Goal: Task Accomplishment & Management: Use online tool/utility

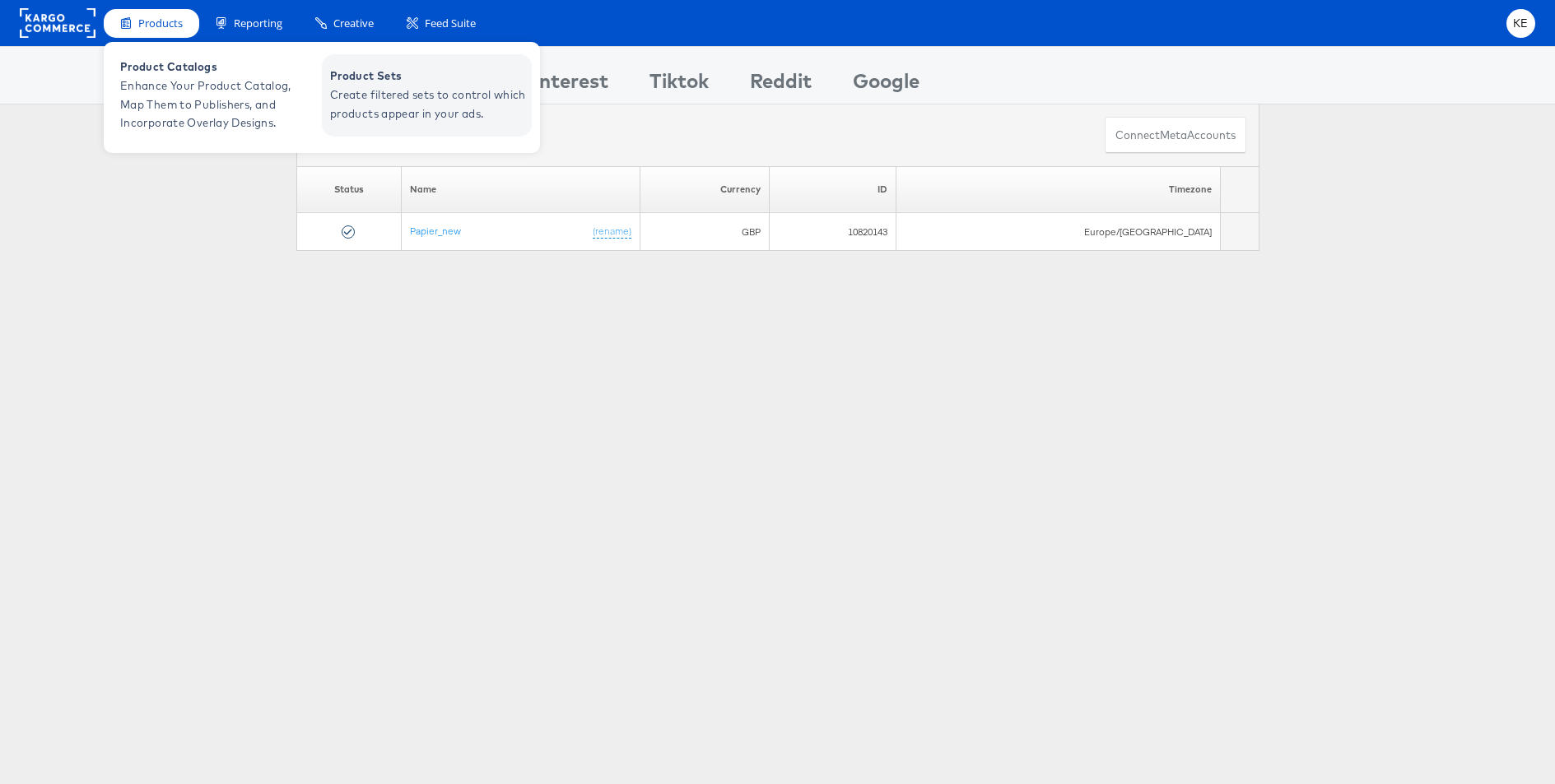
click at [488, 104] on span "Create filtered sets to control which products appear in your ads." at bounding box center [429, 104] width 197 height 38
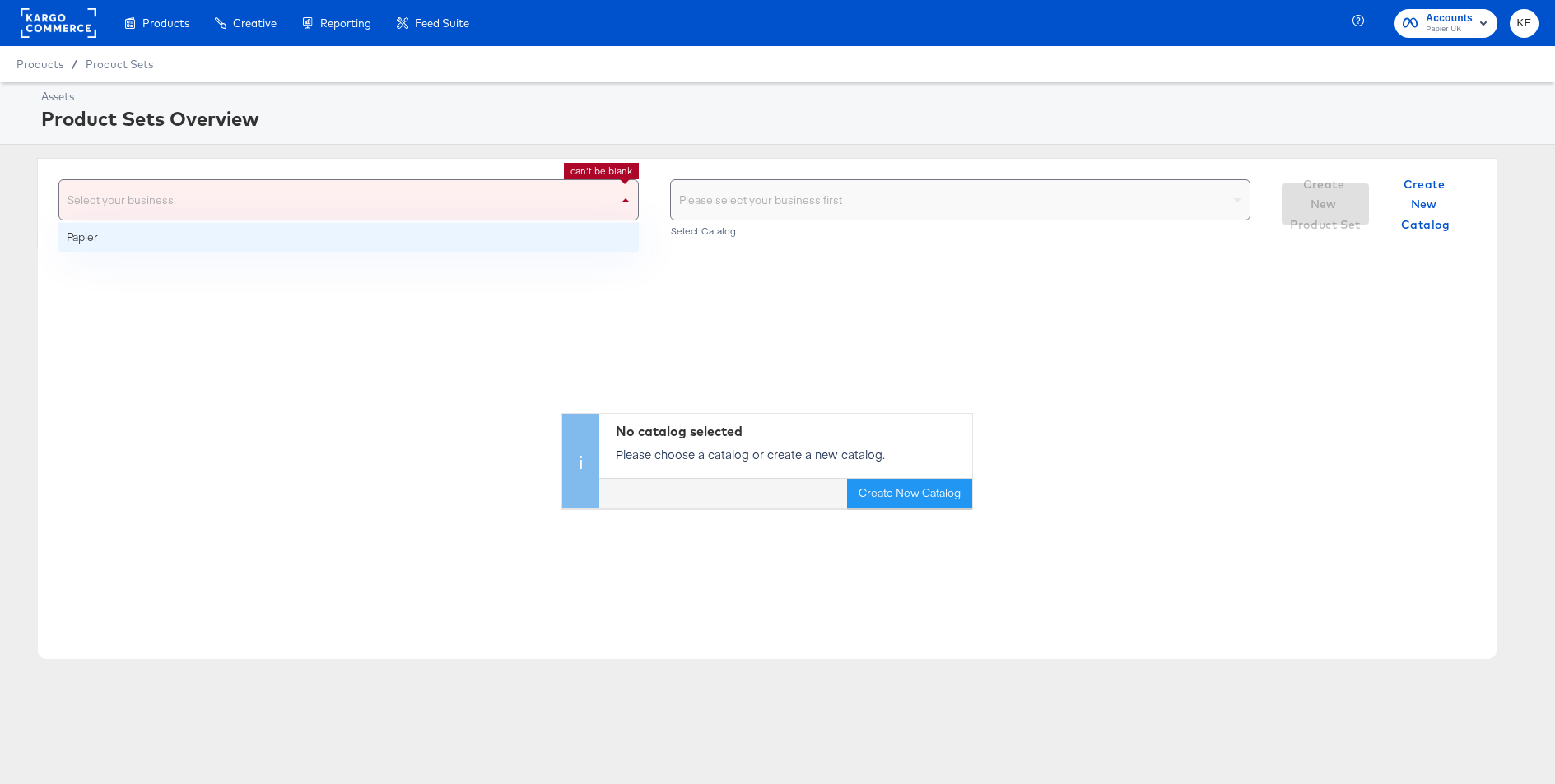
click at [479, 197] on div "Select your business" at bounding box center [349, 200] width 579 height 39
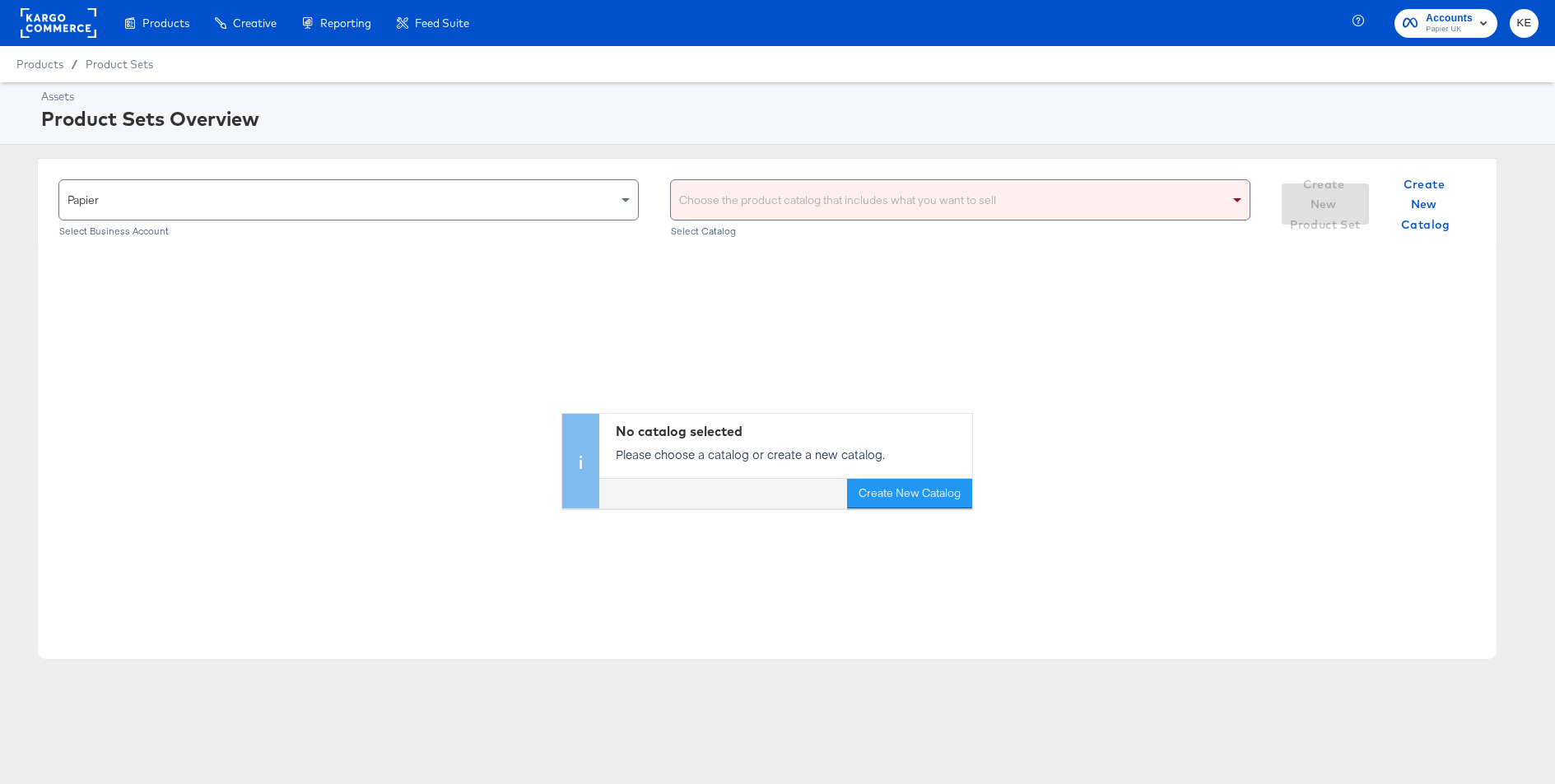
click at [819, 187] on div "Choose the product catalog that includes what you want to sell" at bounding box center [960, 200] width 579 height 39
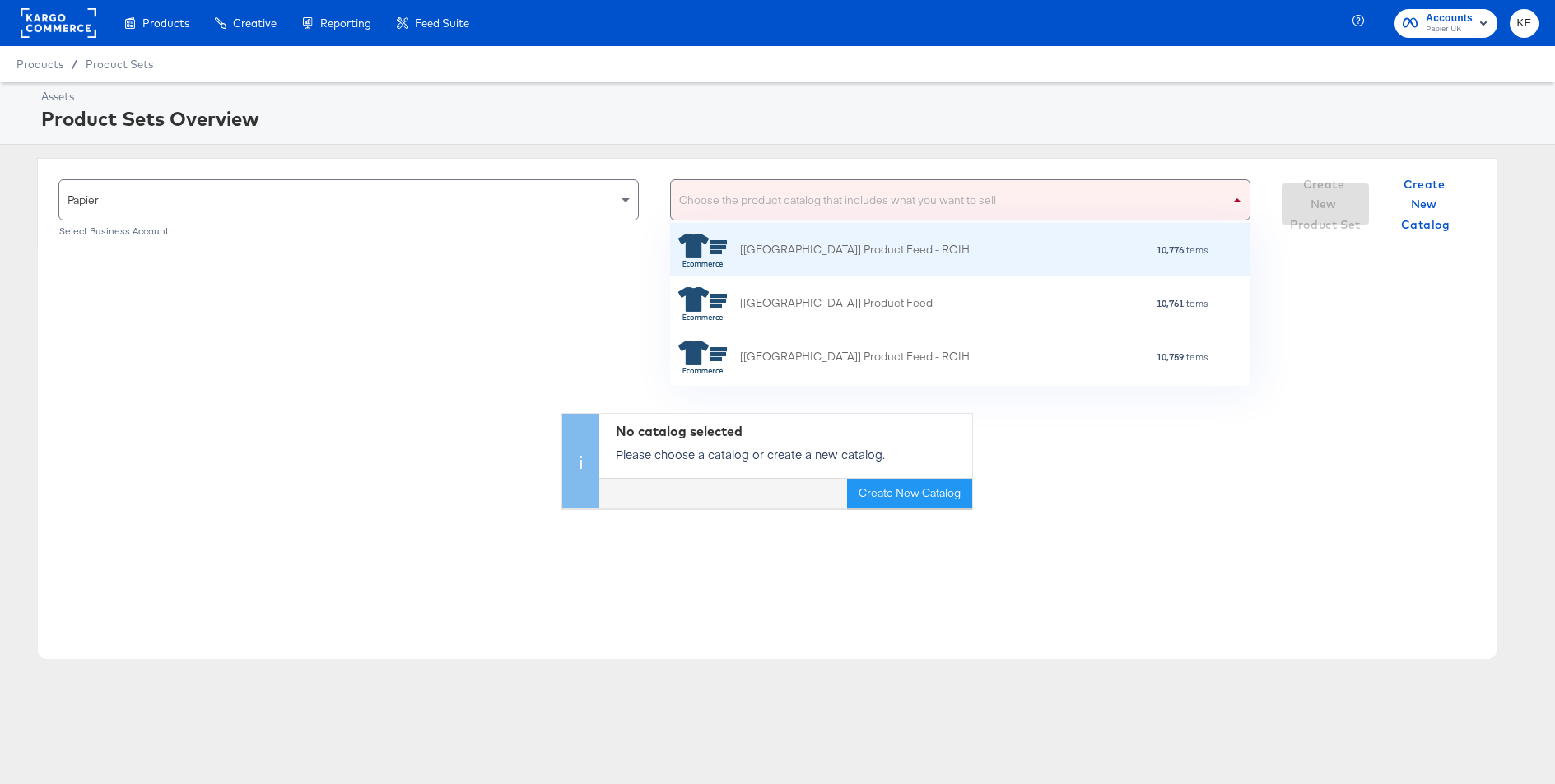
scroll to position [156, 0]
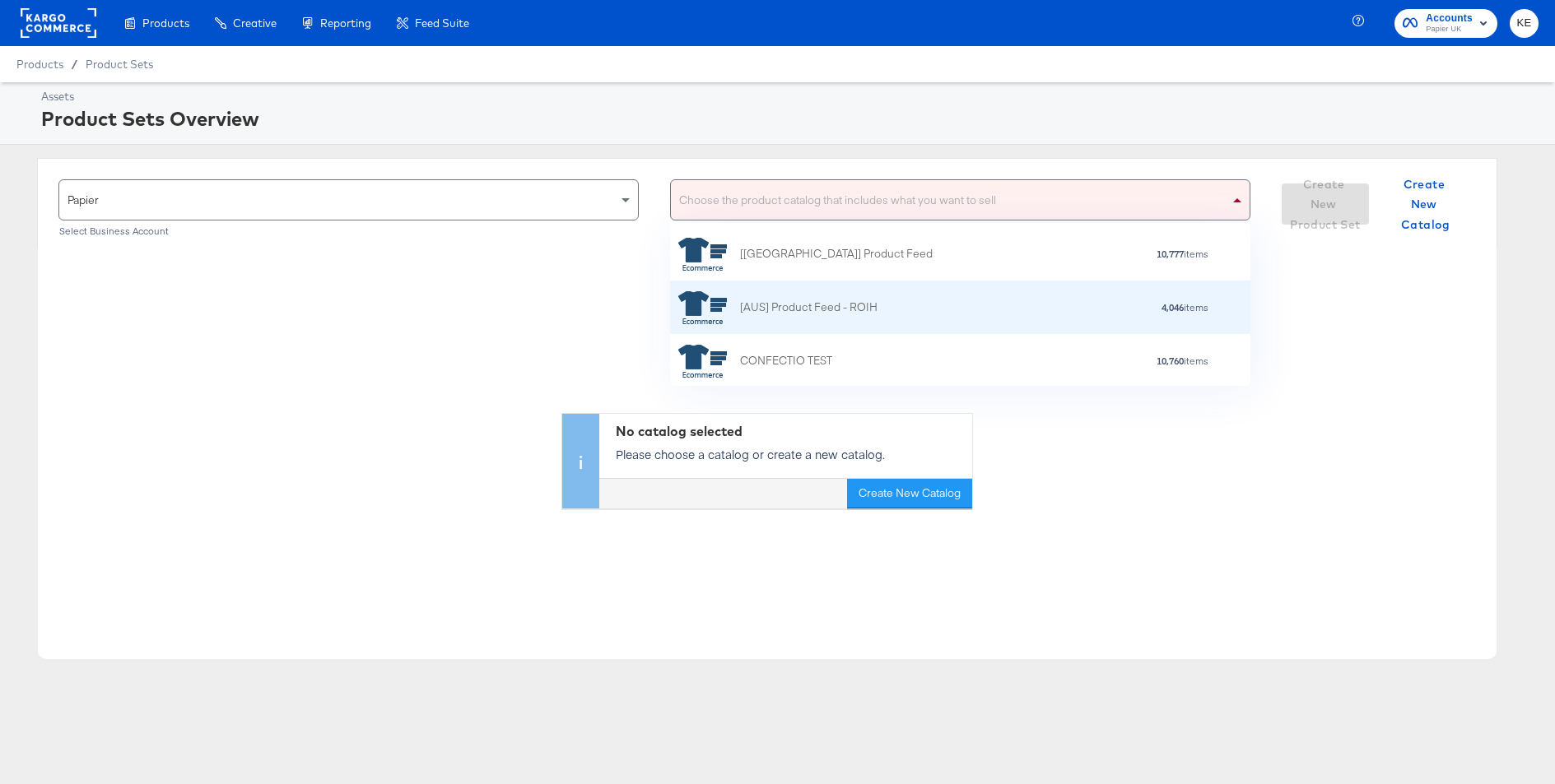
click at [834, 305] on div "[AUS] Product Feed - ROIH" at bounding box center [808, 306] width 138 height 17
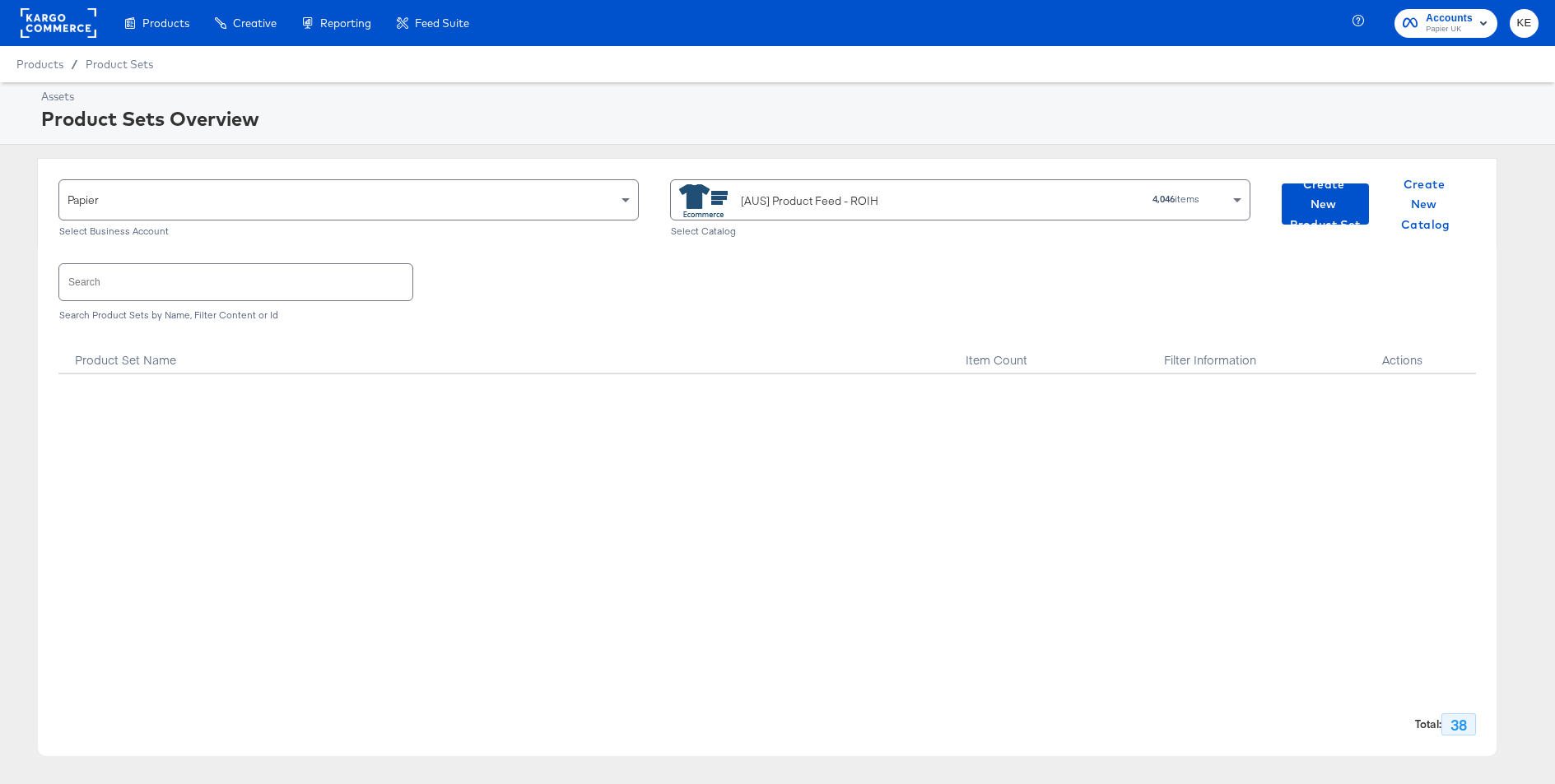
scroll to position [0, 0]
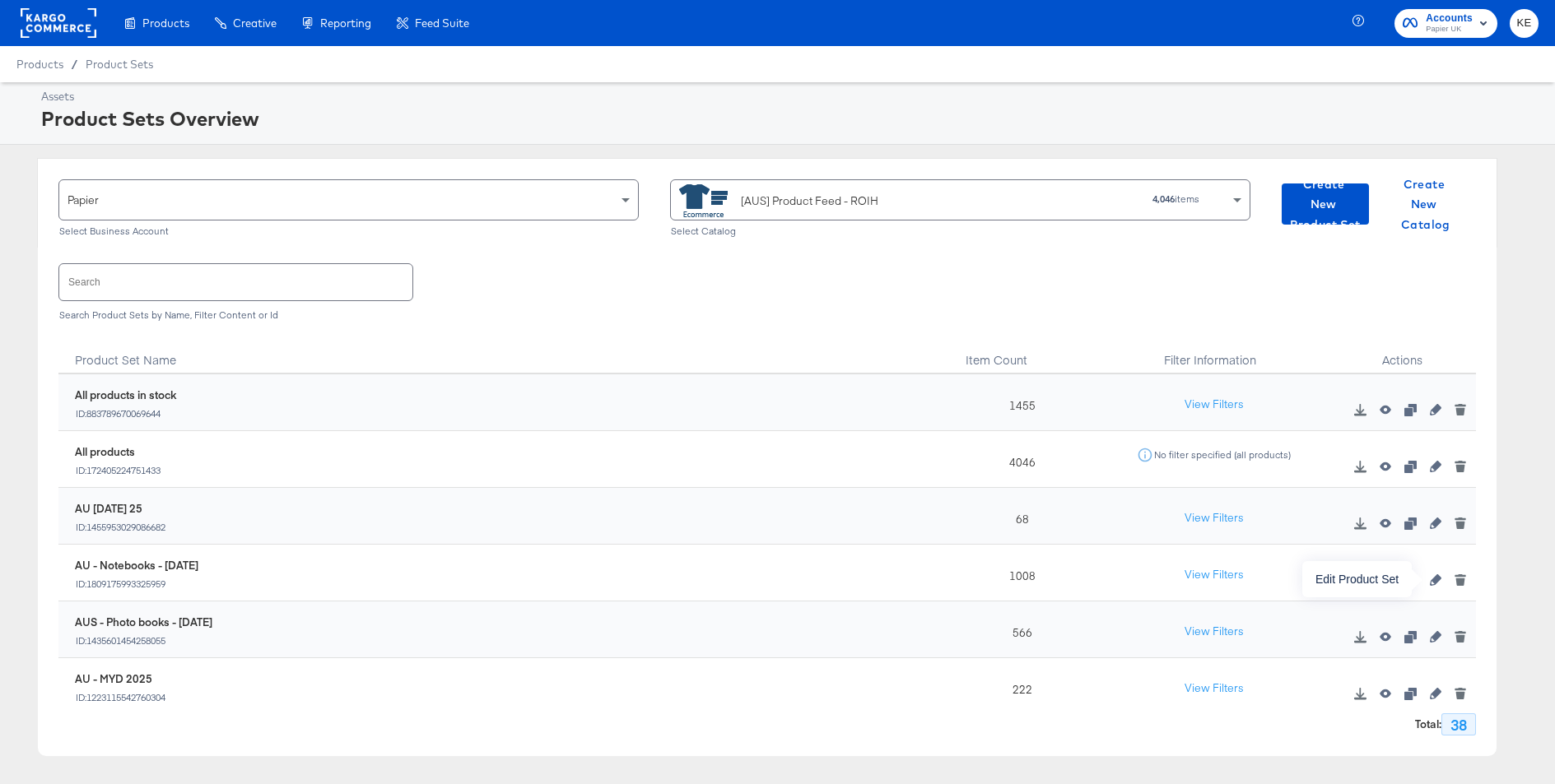
click at [1436, 578] on icon "button" at bounding box center [1435, 580] width 12 height 12
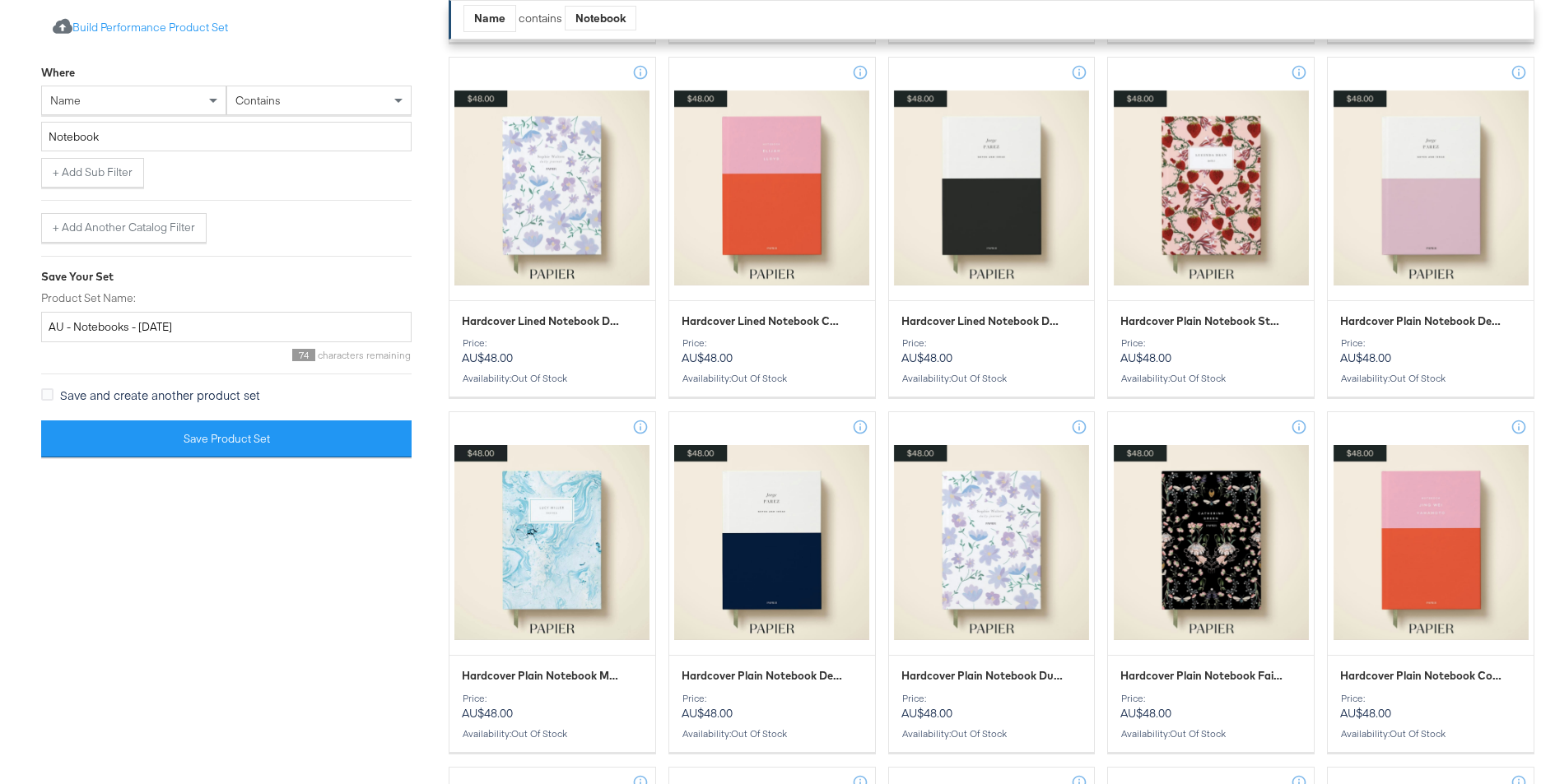
scroll to position [736, 0]
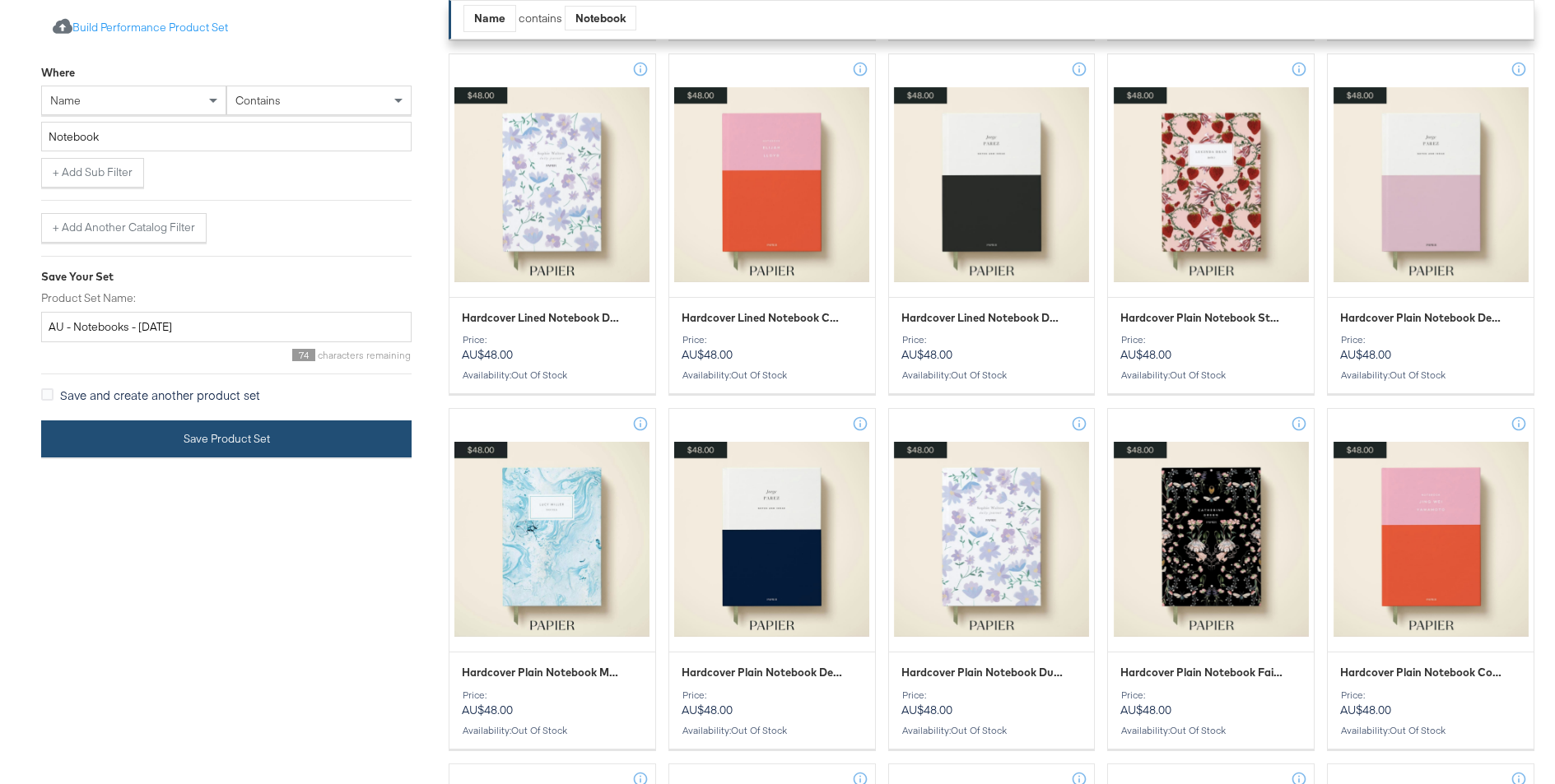
click at [340, 445] on button "Save Product Set" at bounding box center [226, 440] width 370 height 37
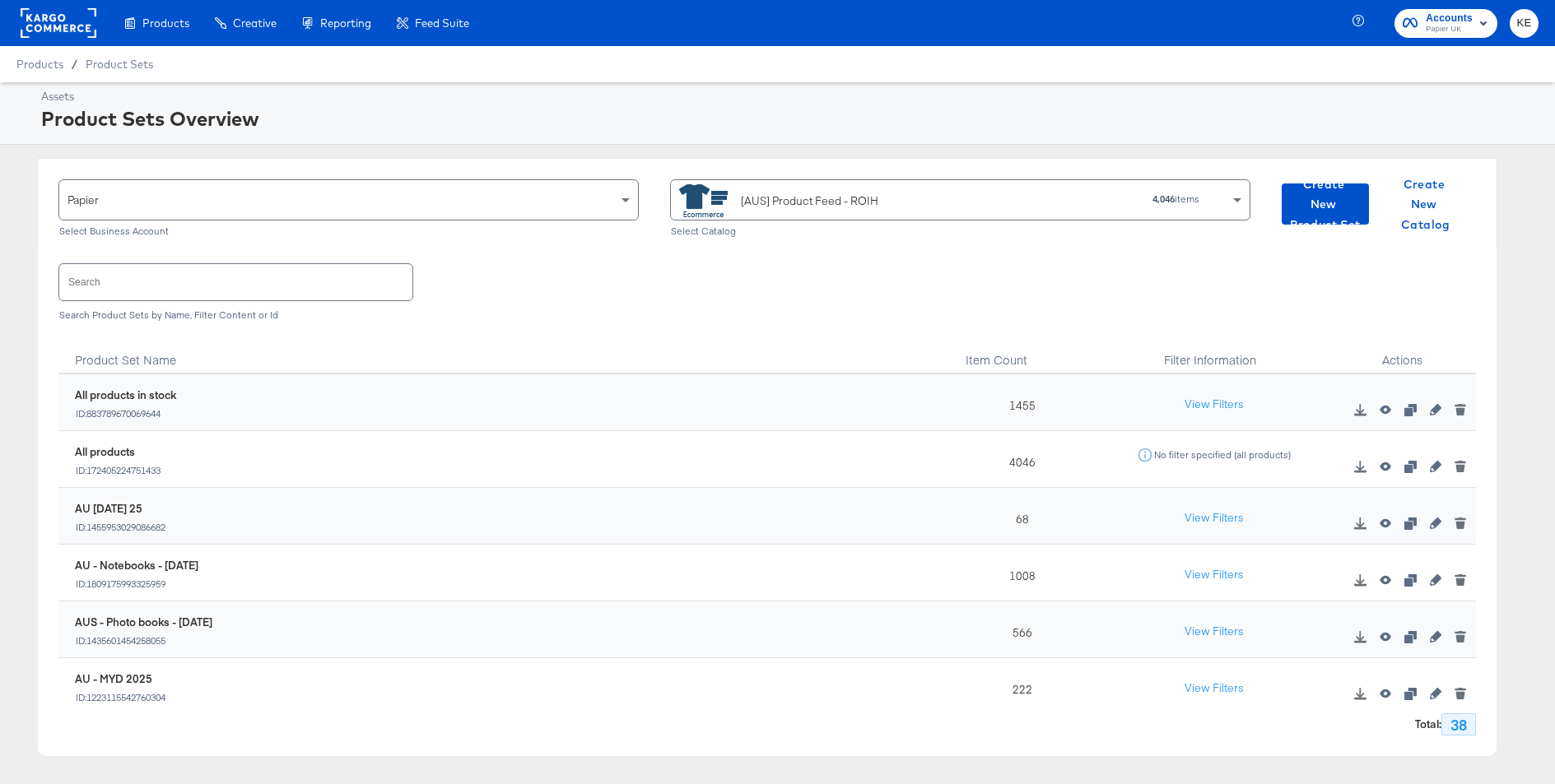
click at [250, 627] on div "AUS - Photo books - [DATE] ID: 1435601454258055" at bounding box center [509, 630] width 869 height 32
click at [1323, 204] on span "Create New Product Set" at bounding box center [1325, 205] width 74 height 61
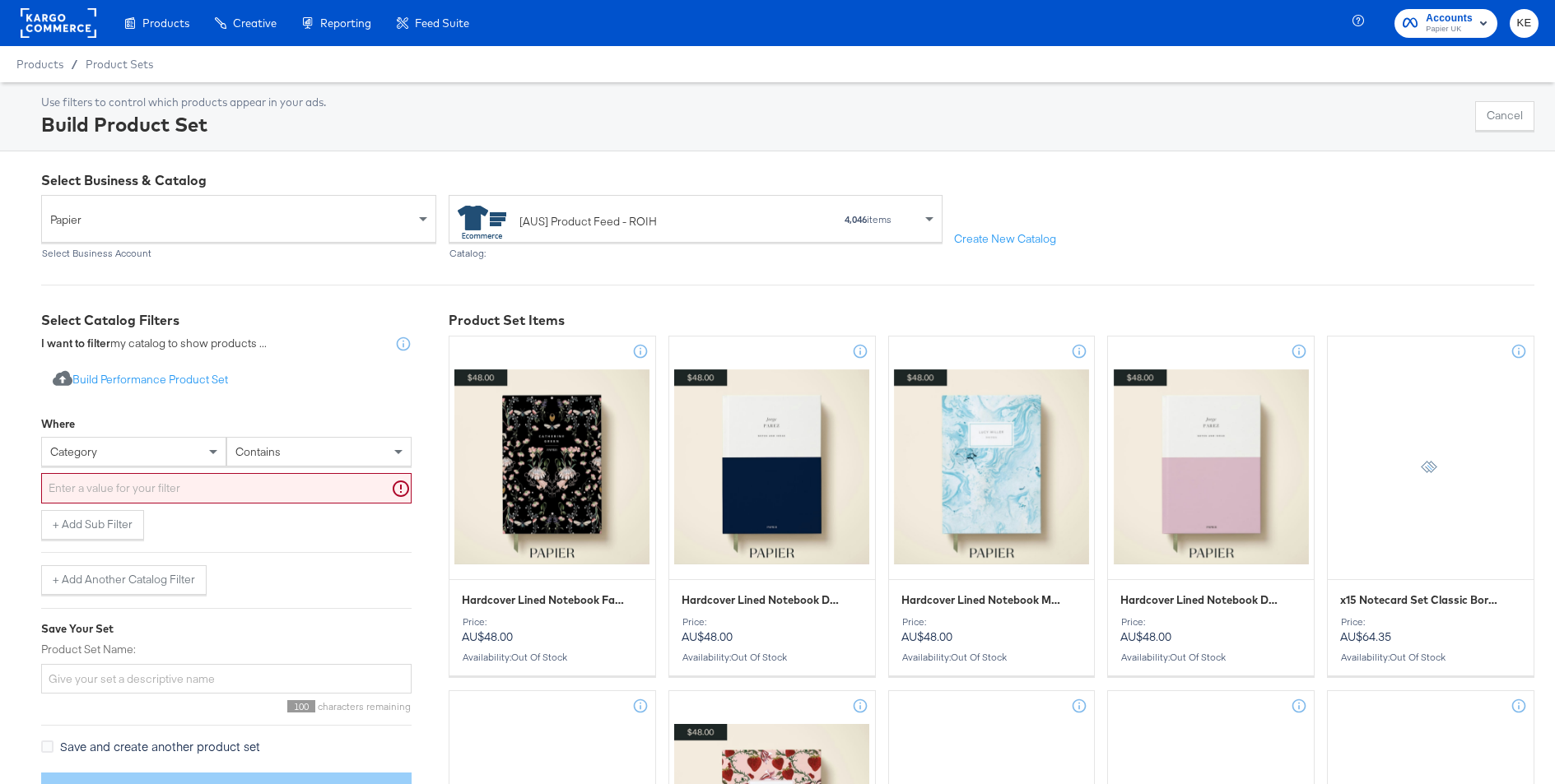
click at [139, 456] on div "category" at bounding box center [133, 452] width 184 height 28
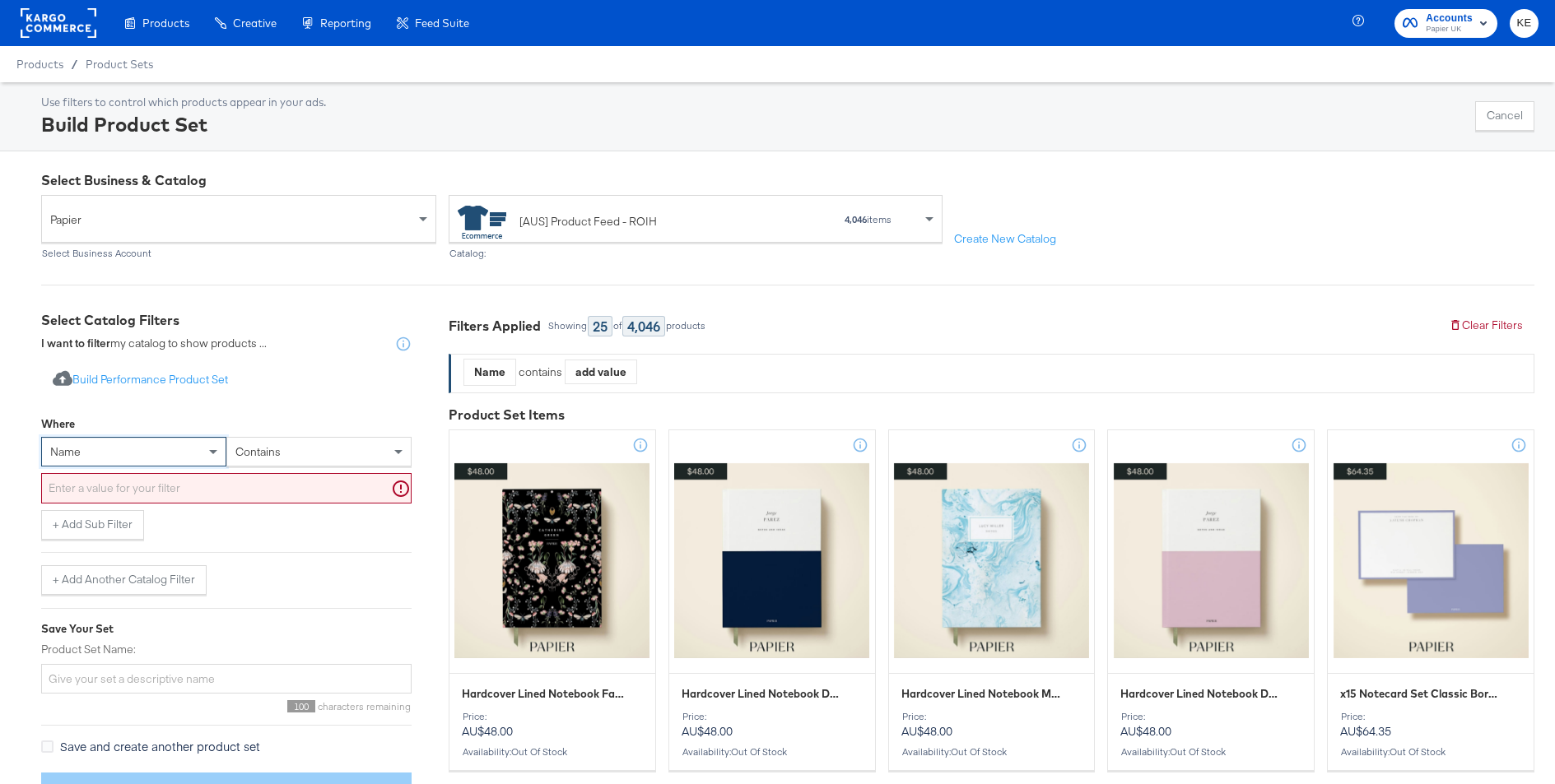
click at [154, 490] on input "text" at bounding box center [226, 488] width 370 height 30
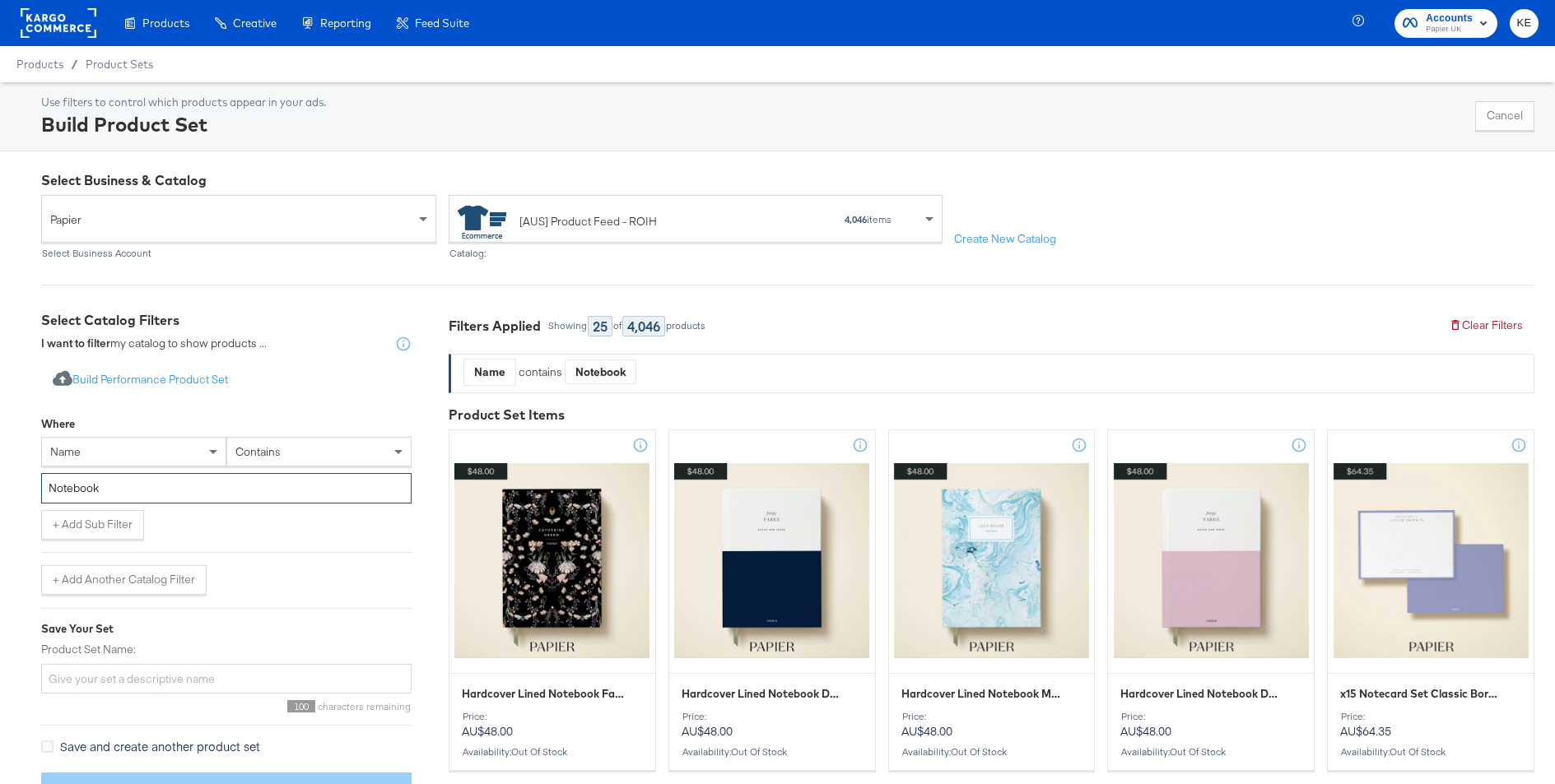
type input "Notebook"
click at [213, 514] on div "+ Add Sub Filter" at bounding box center [226, 525] width 370 height 29
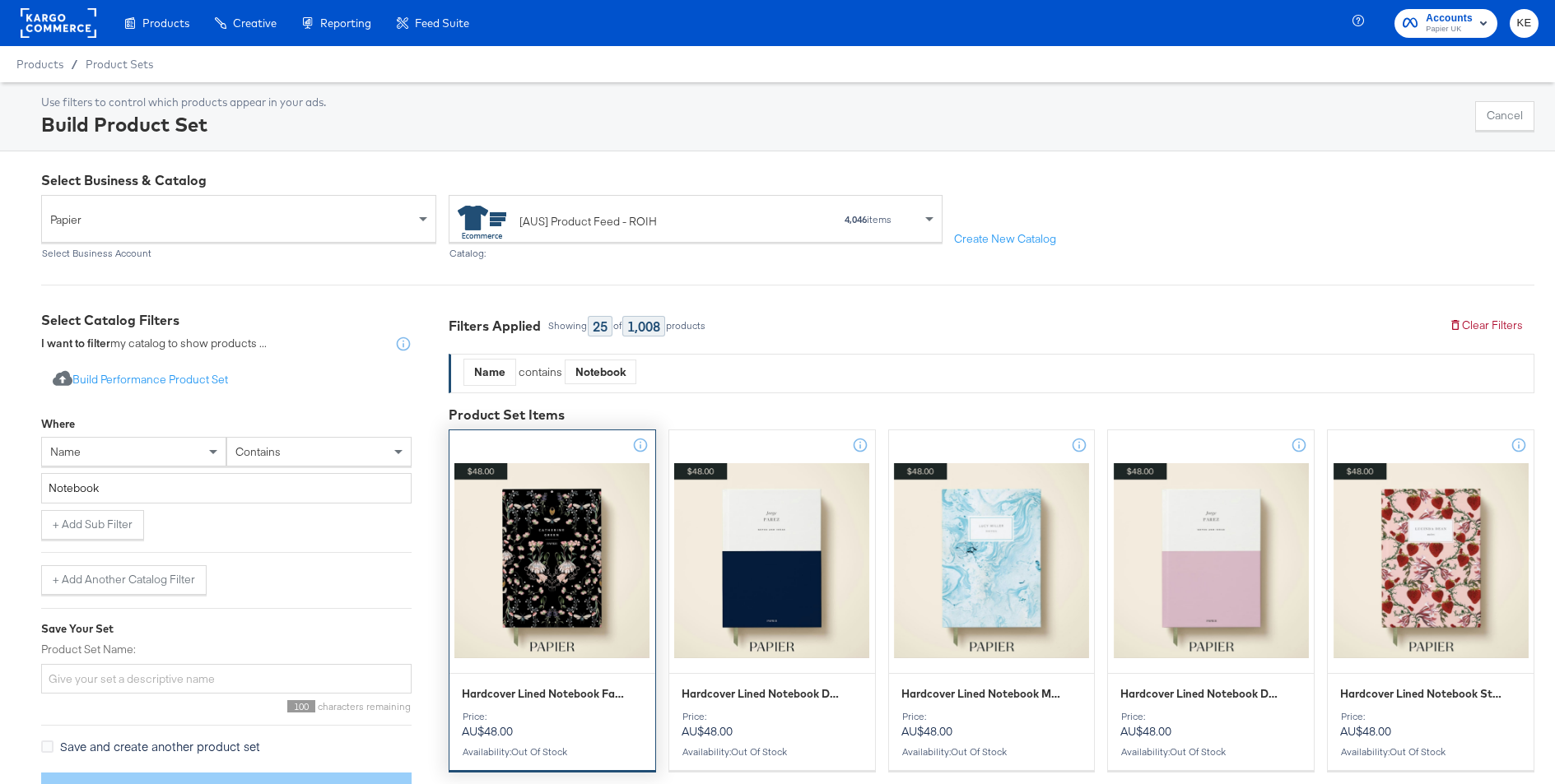
scroll to position [118, 0]
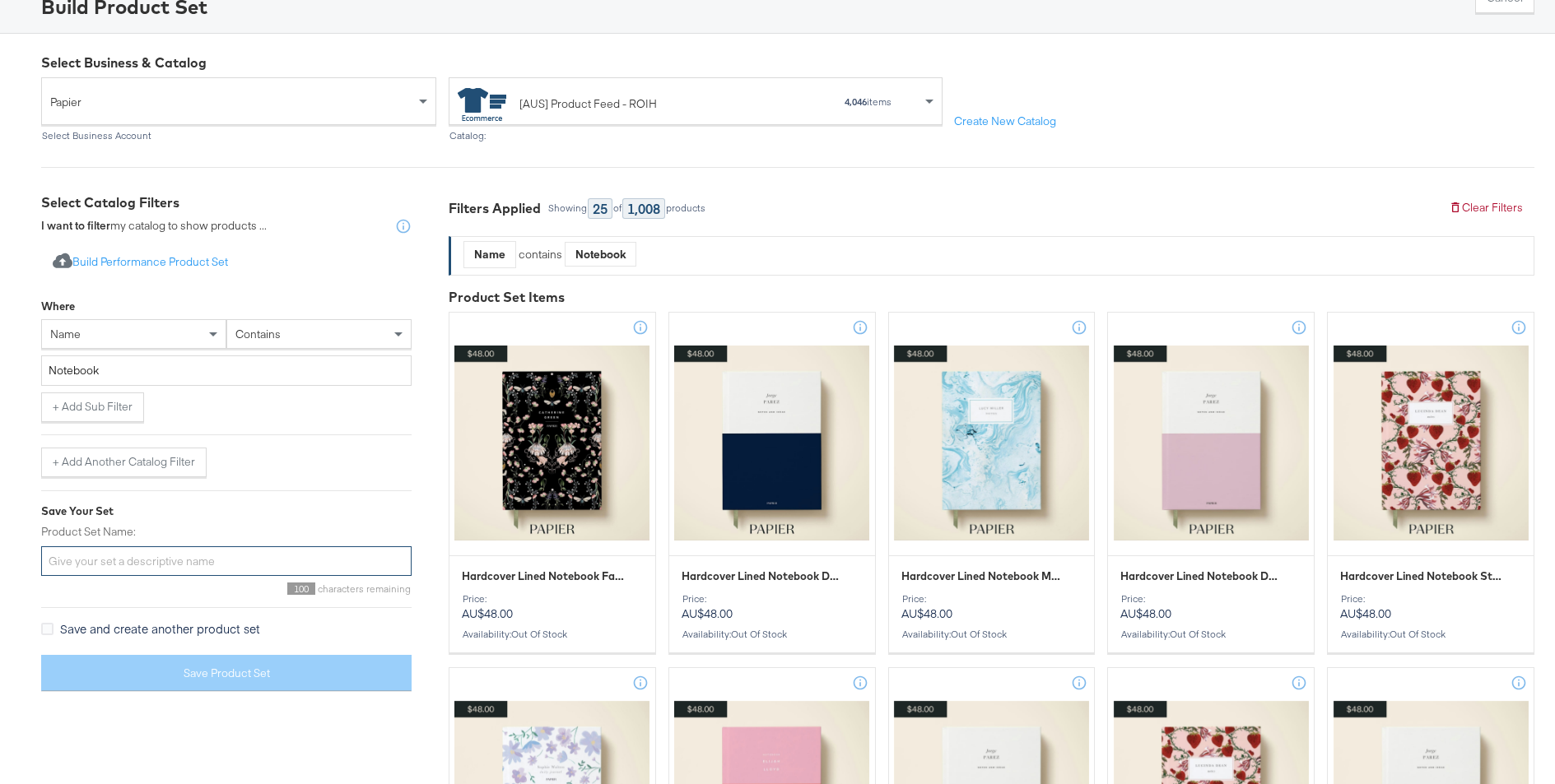
click at [194, 561] on input "Product Set Name:" at bounding box center [226, 561] width 370 height 30
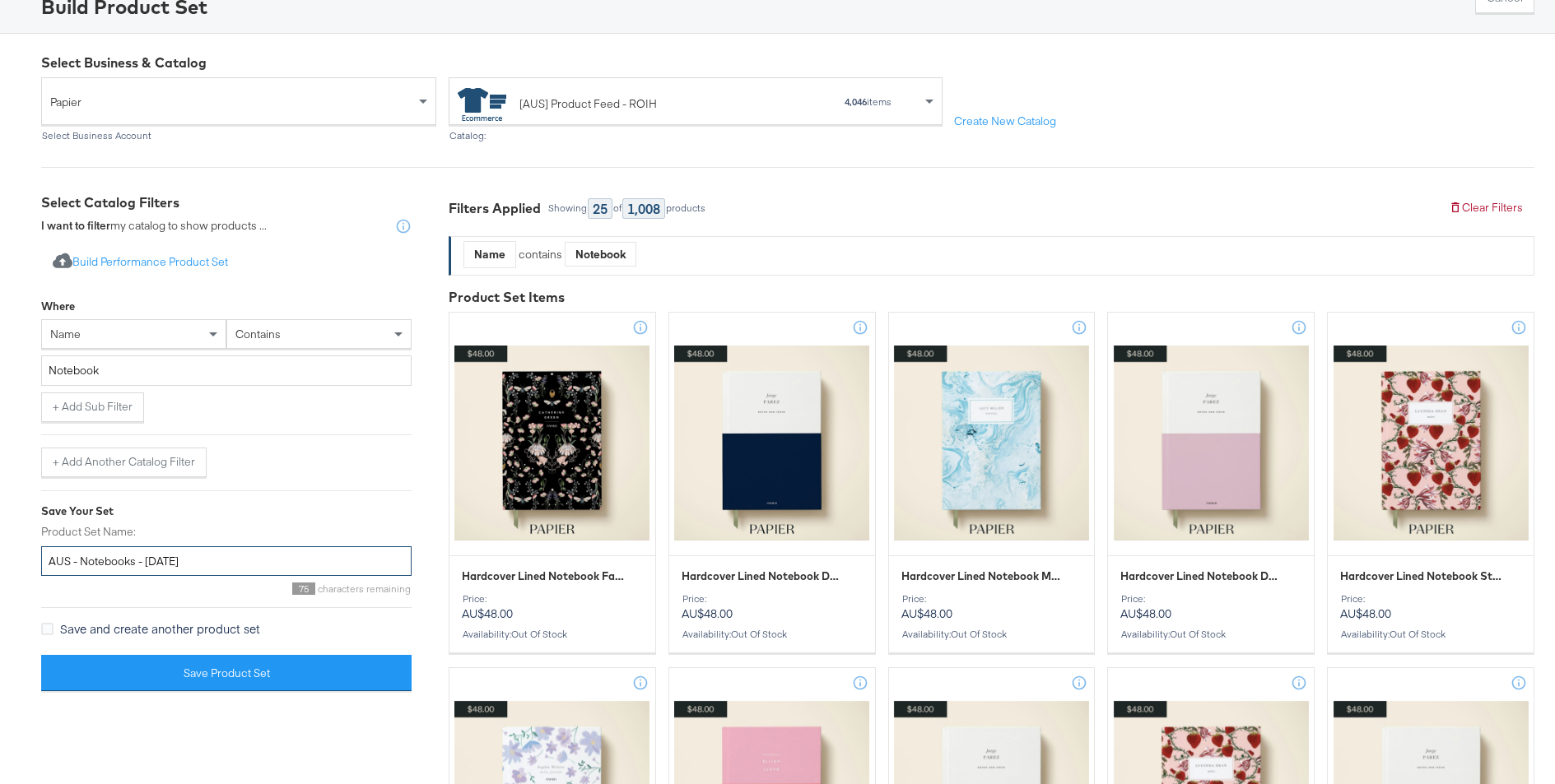
type input "AUS - Notebooks - [DATE]"
click at [240, 525] on label "Product Set Name:" at bounding box center [226, 532] width 370 height 16
click at [240, 546] on input "AUS - Notebooks - [DATE]" at bounding box center [226, 561] width 370 height 30
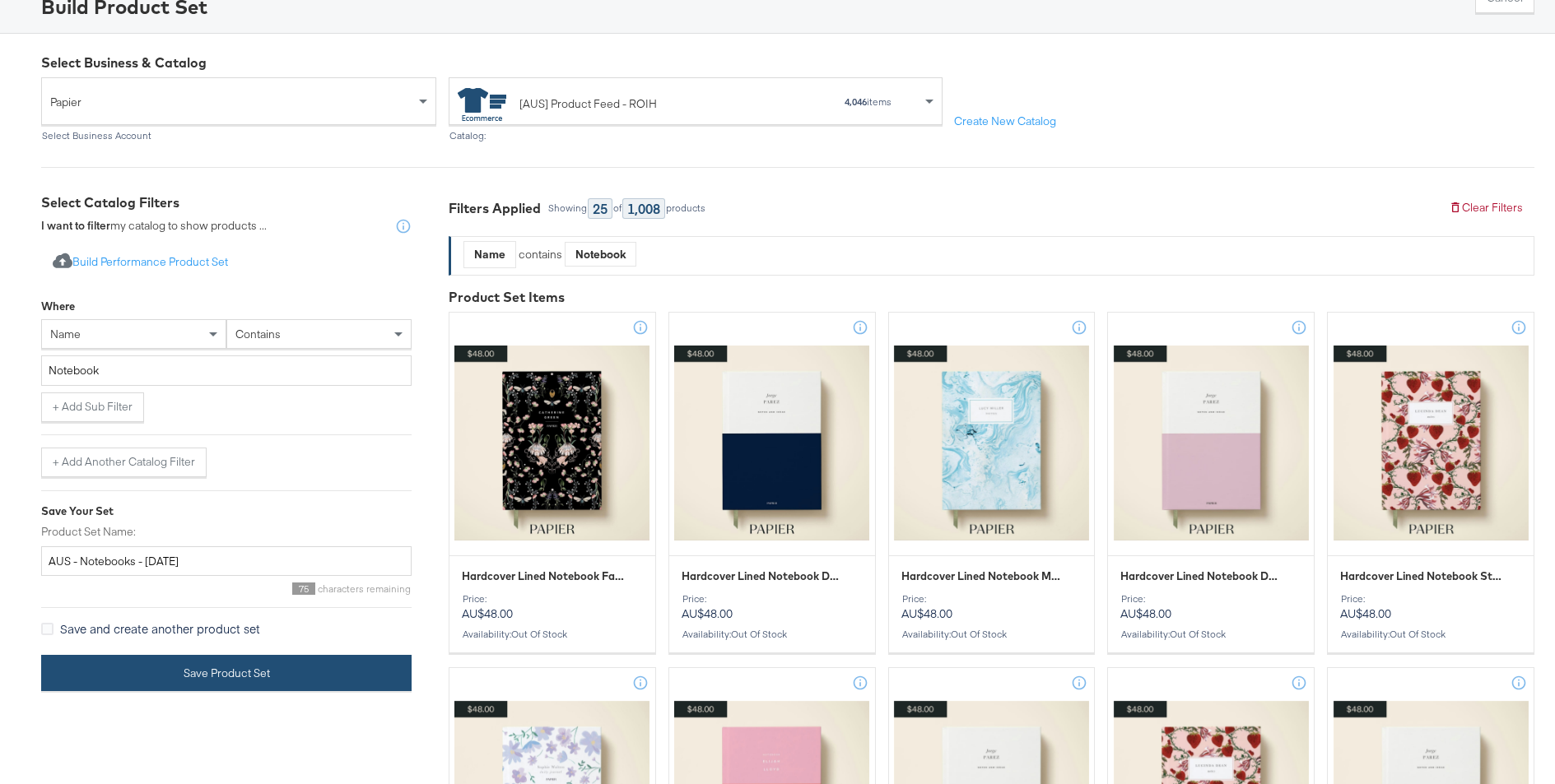
click at [200, 683] on button "Save Product Set" at bounding box center [226, 674] width 370 height 37
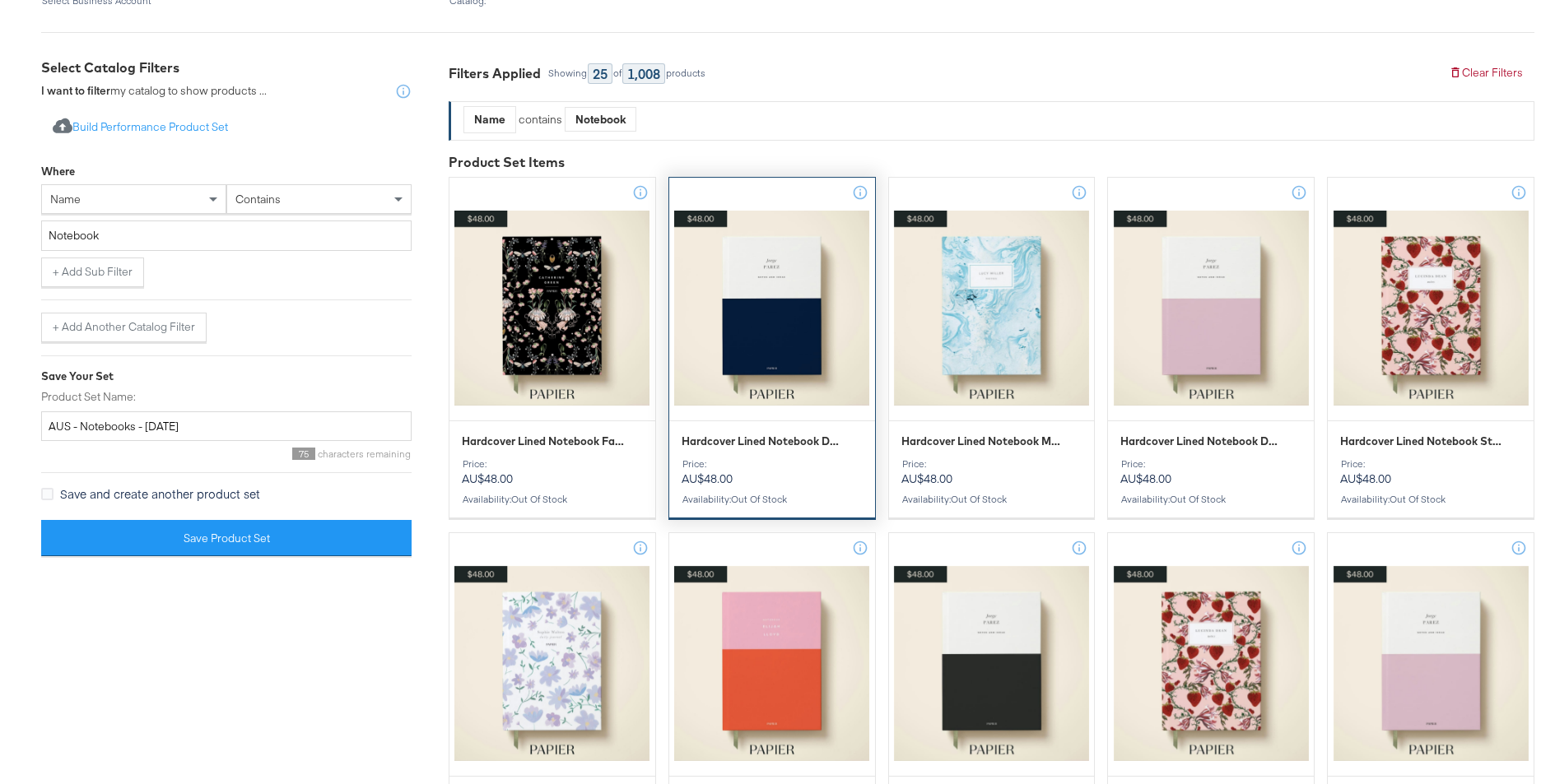
scroll to position [256, 0]
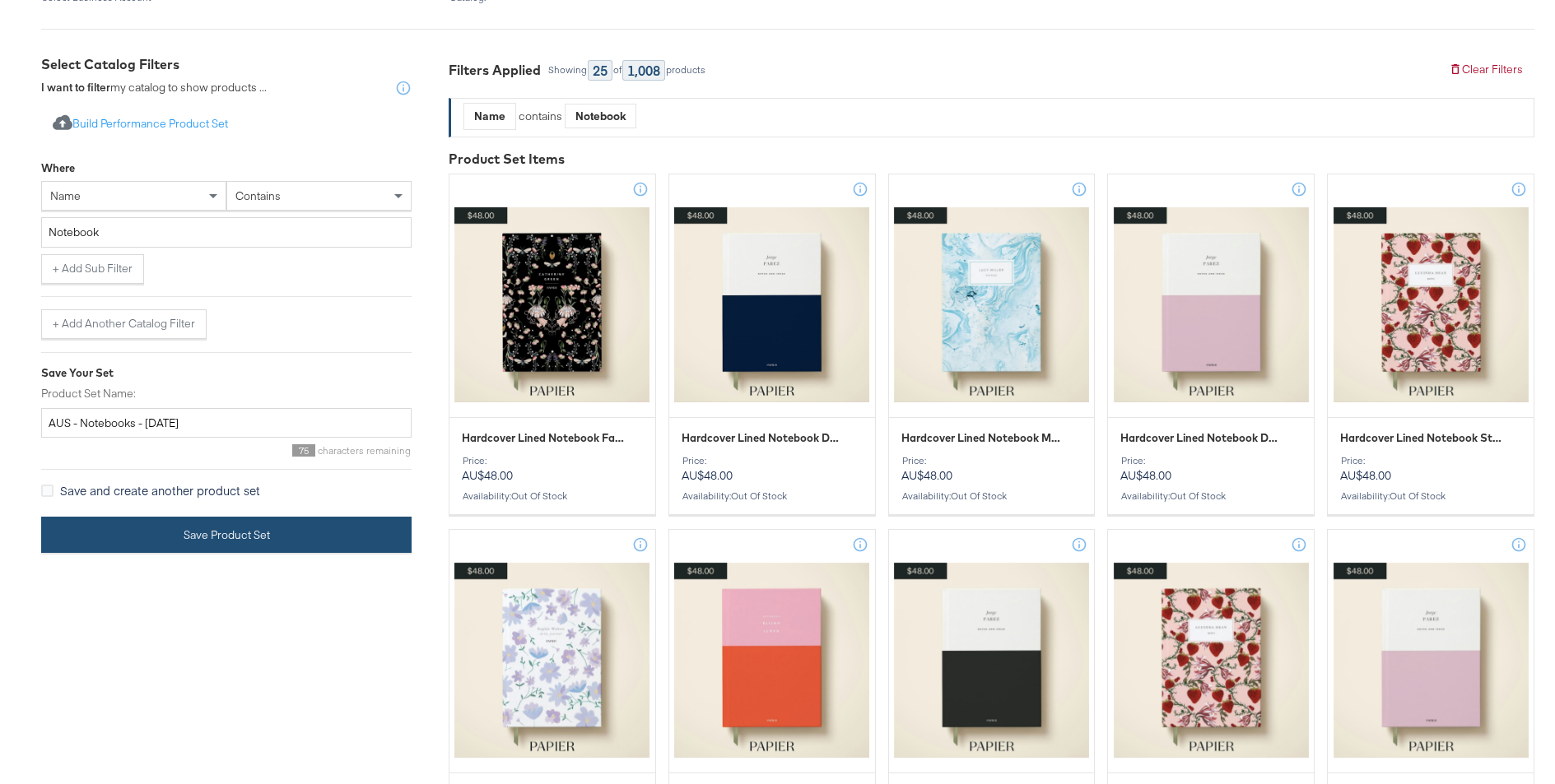
click at [197, 533] on button "Save Product Set" at bounding box center [226, 535] width 370 height 37
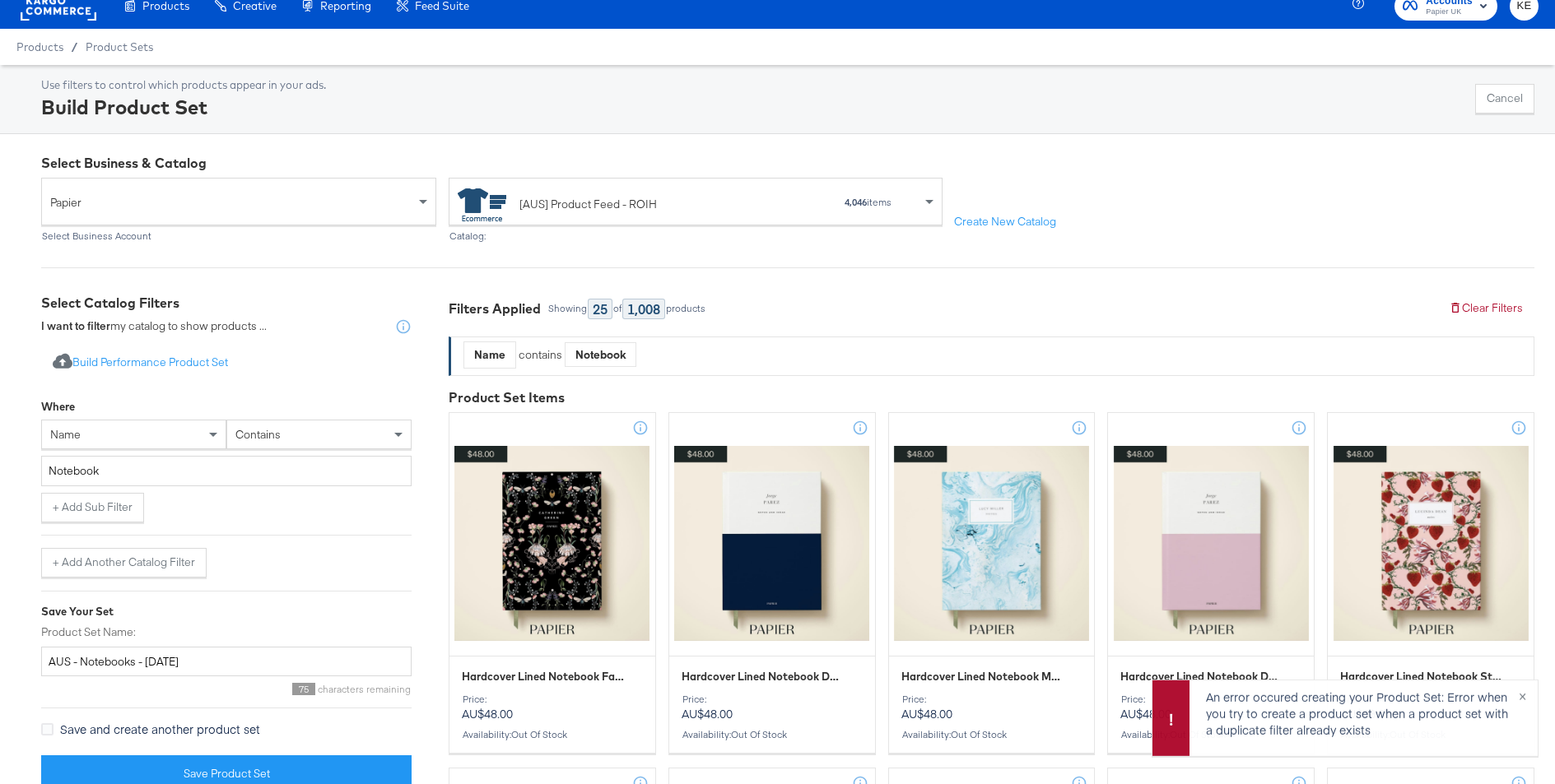
scroll to position [0, 0]
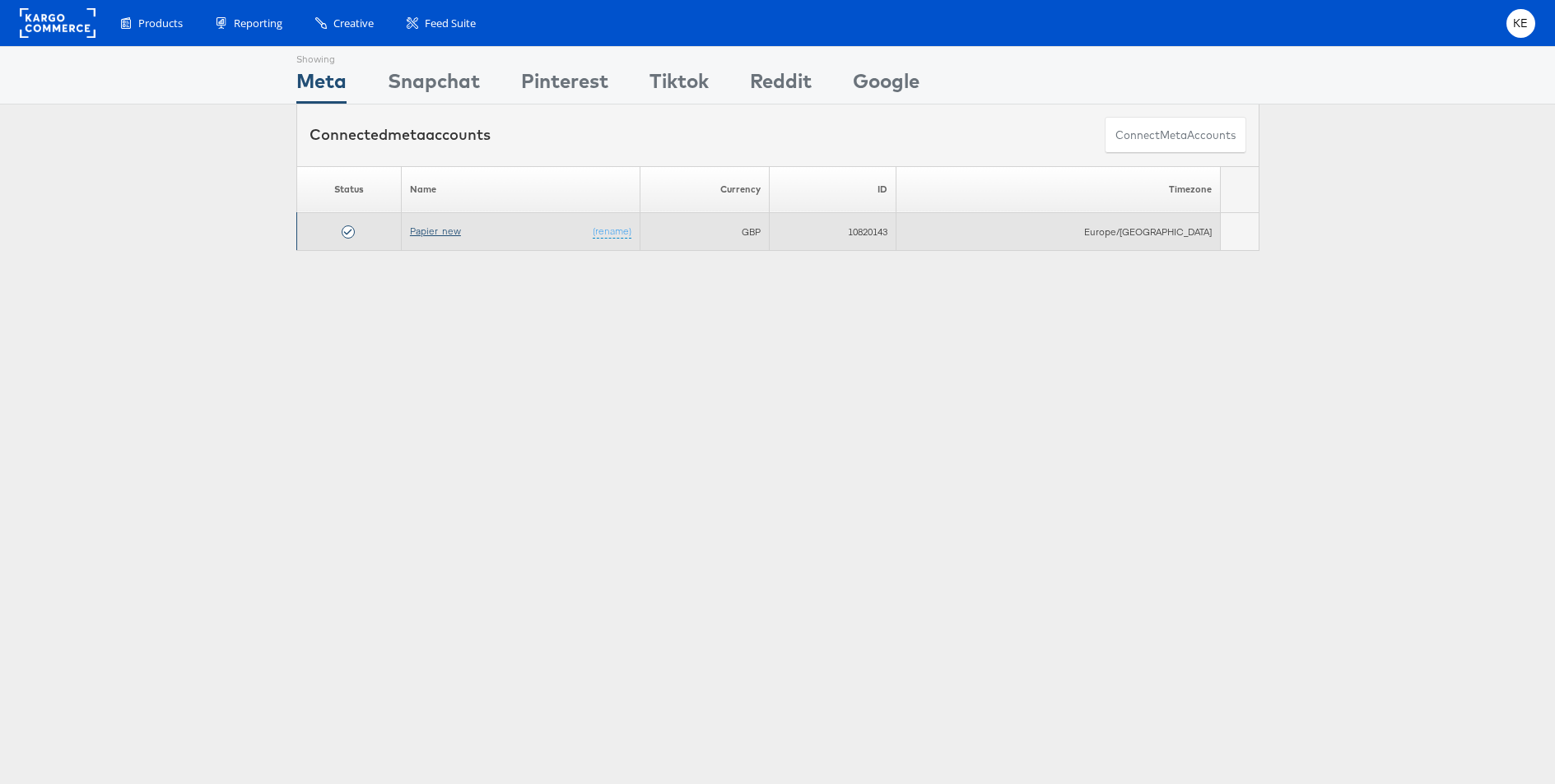
click at [461, 229] on link "Papier_new" at bounding box center [435, 231] width 51 height 12
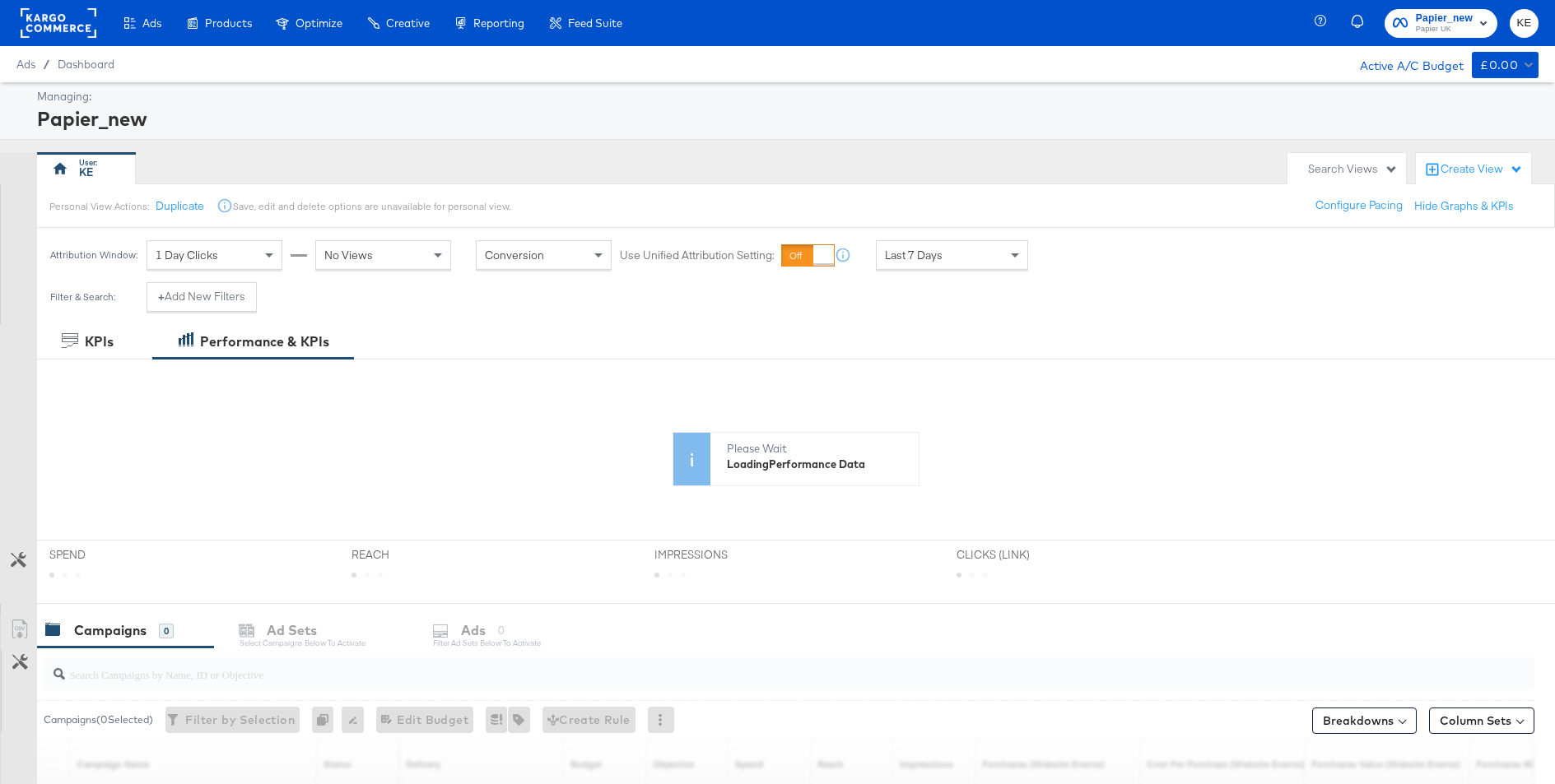
scroll to position [7, 0]
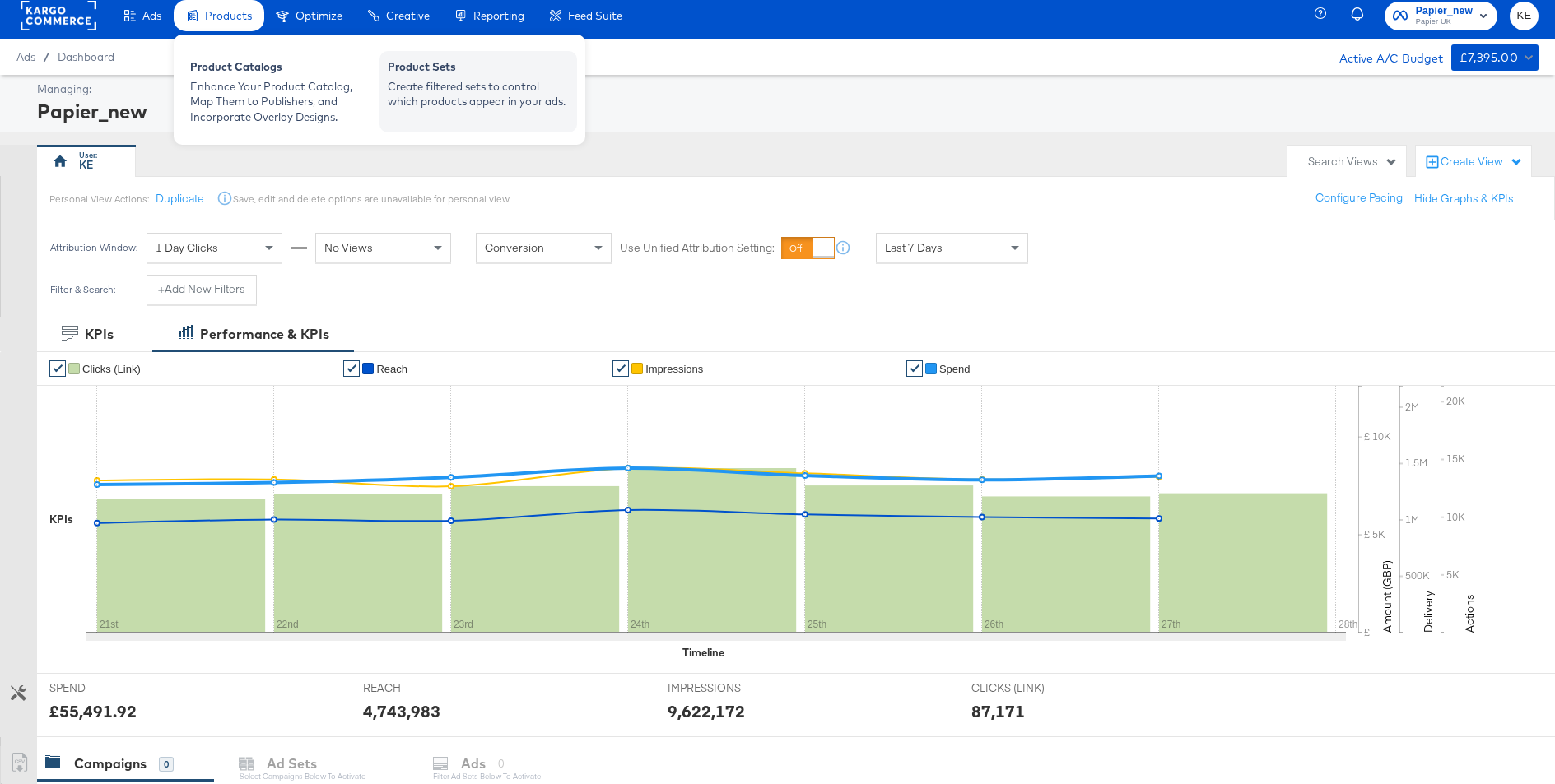
click at [414, 74] on div "Product Sets" at bounding box center [479, 69] width 181 height 20
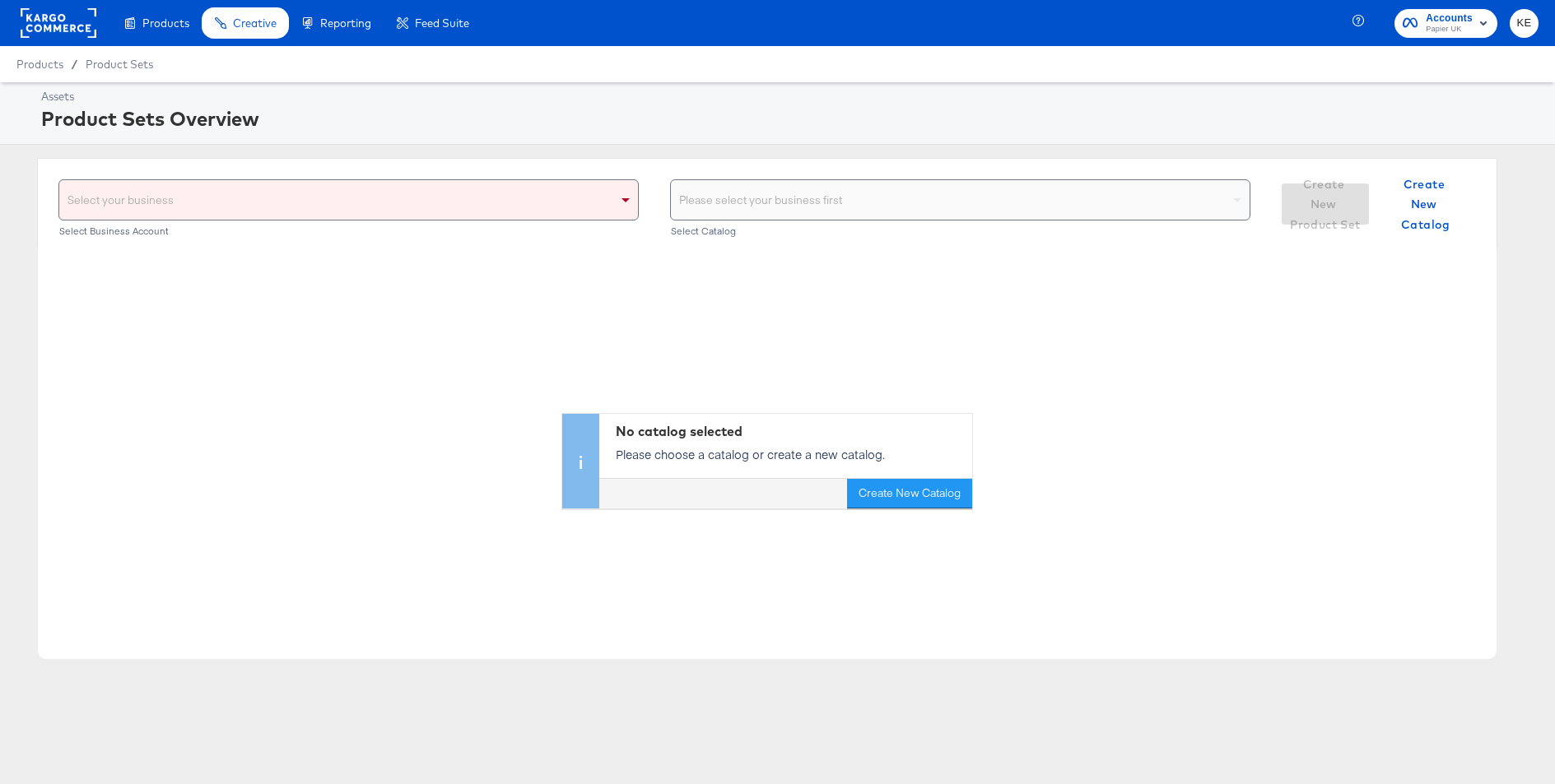
click at [490, 201] on div "Select your business" at bounding box center [349, 200] width 579 height 39
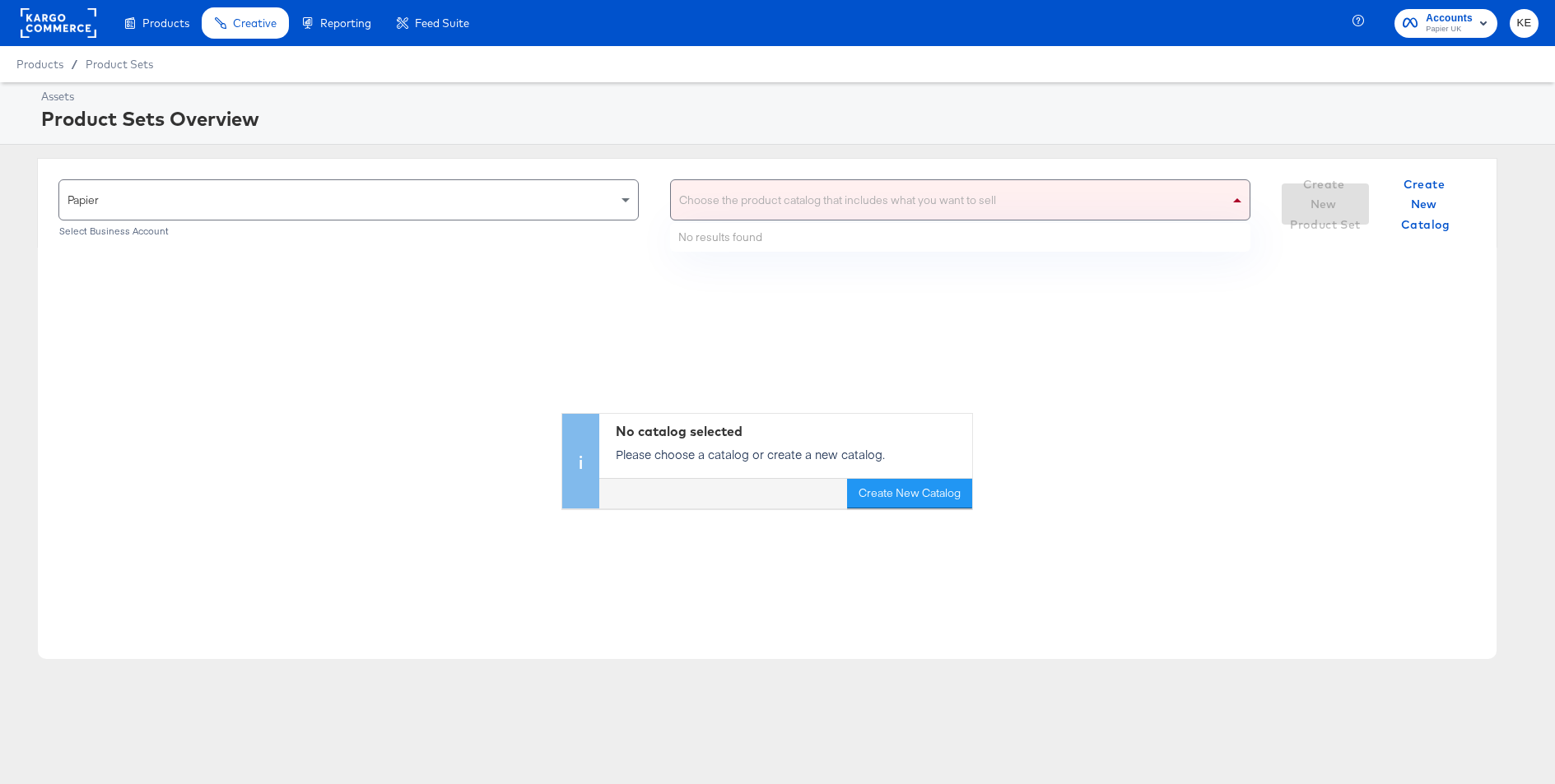
click at [768, 211] on div "Choose the product catalog that includes what you want to sell" at bounding box center [960, 200] width 579 height 39
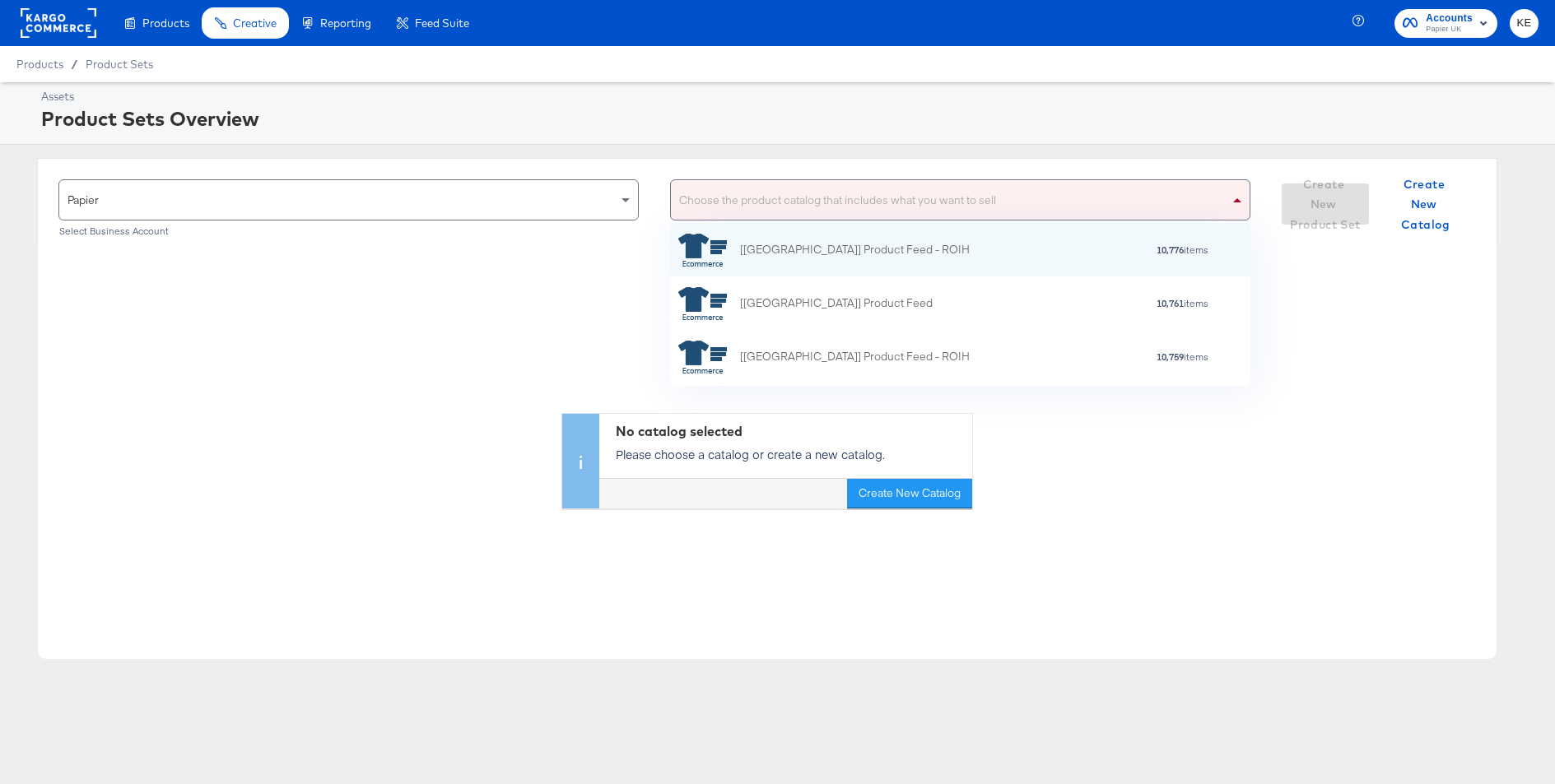
scroll to position [1, 1]
type input "a"
click at [789, 250] on div "[AUS] Product Feed - ROIH" at bounding box center [808, 249] width 138 height 17
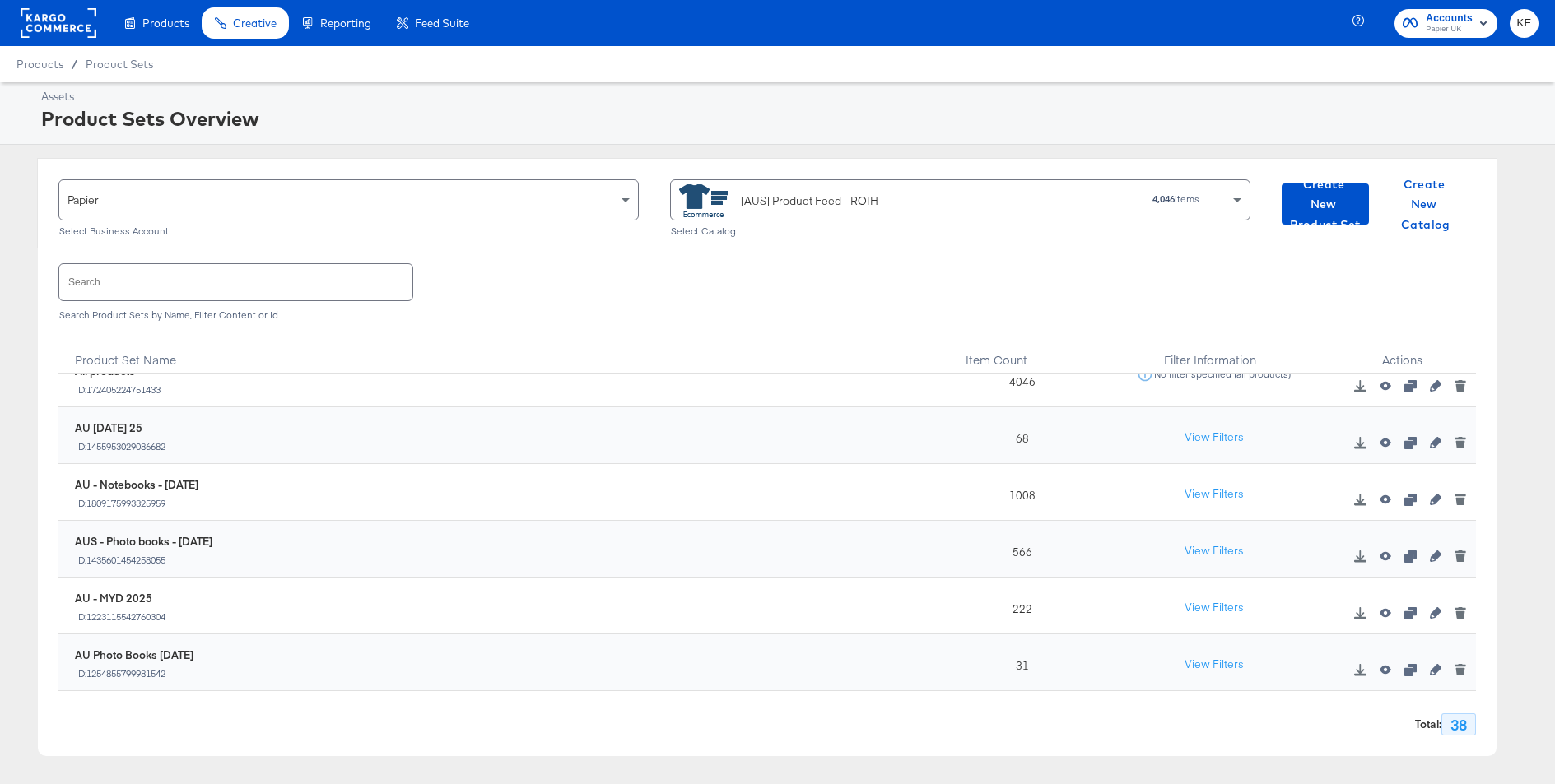
scroll to position [13, 0]
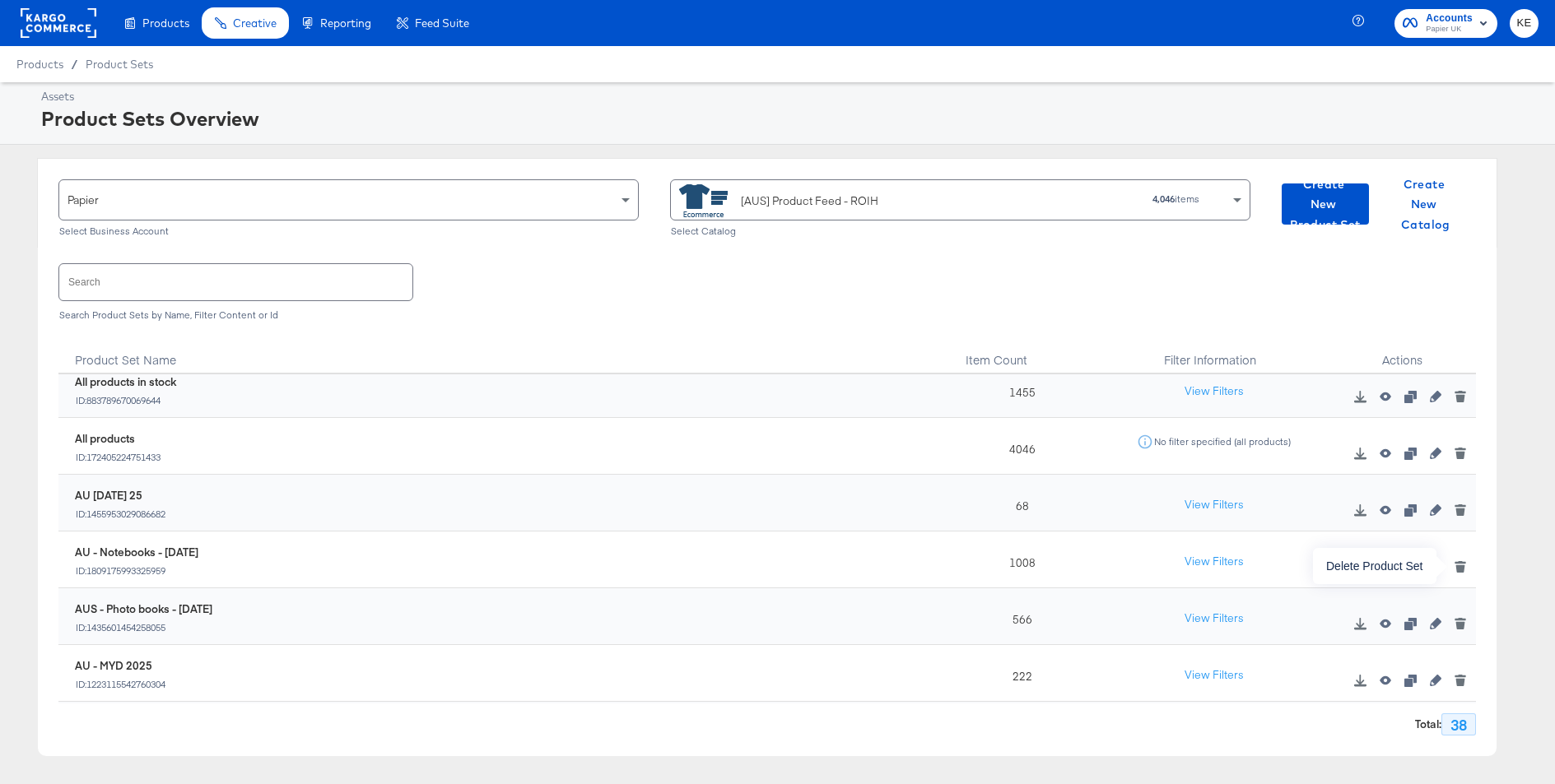
click at [1462, 567] on icon "button" at bounding box center [1461, 569] width 9 height 7
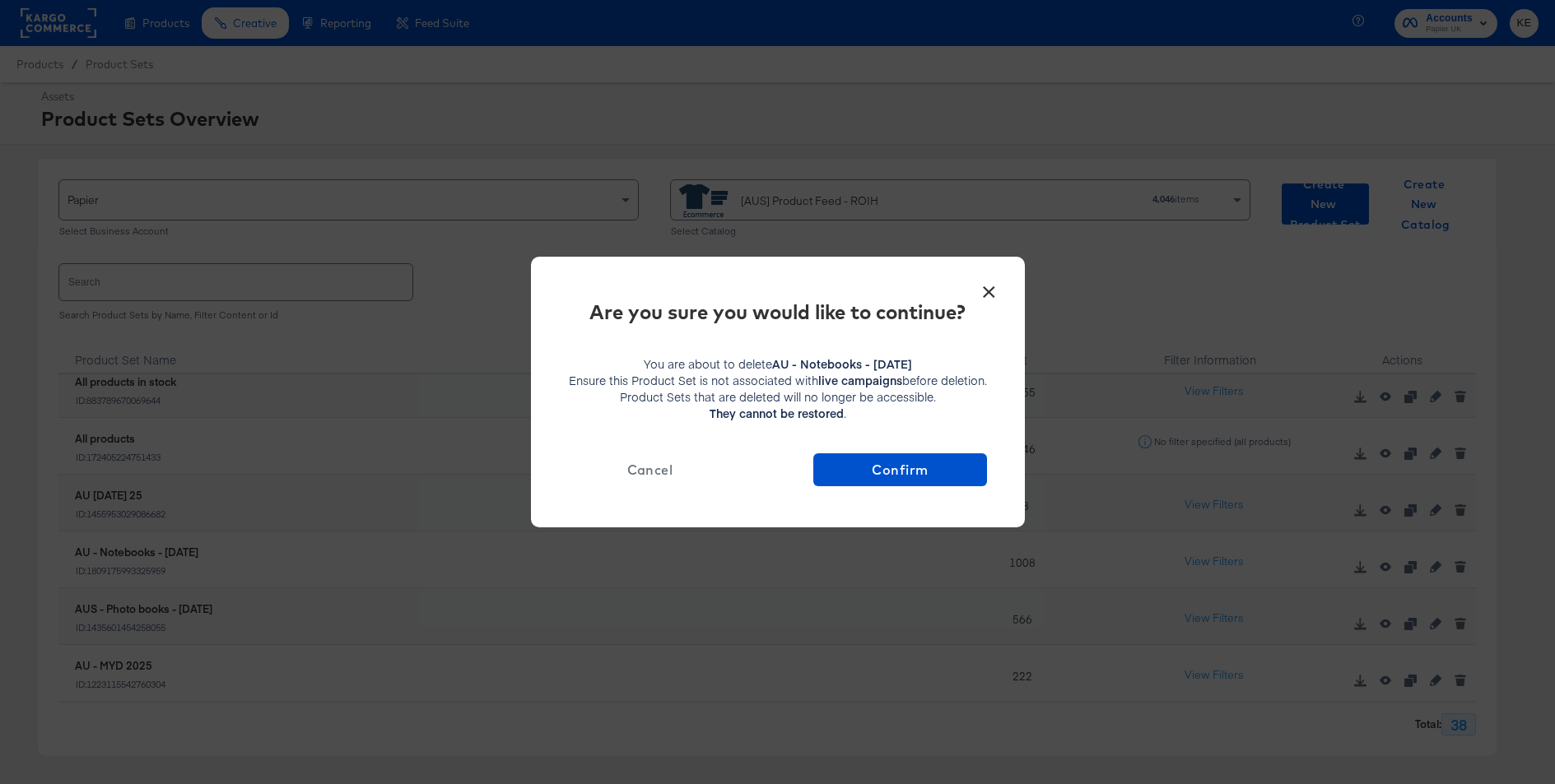
click at [996, 290] on button "×" at bounding box center [988, 288] width 29 height 29
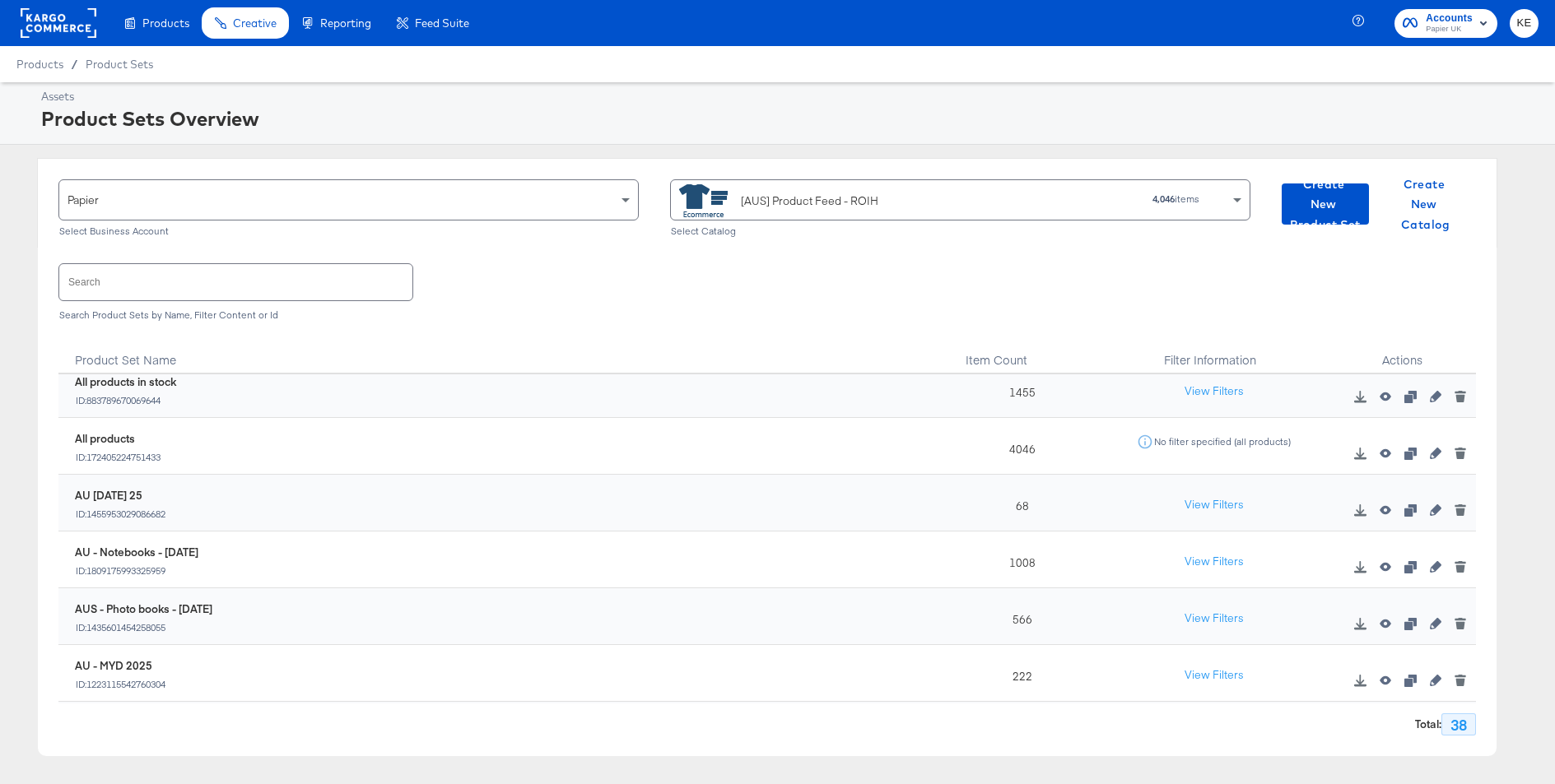
click at [371, 569] on div "AU - Notebooks - June 2025 ID: 1809175993325959" at bounding box center [509, 561] width 869 height 32
click at [1214, 558] on button "View Filters" at bounding box center [1214, 561] width 83 height 29
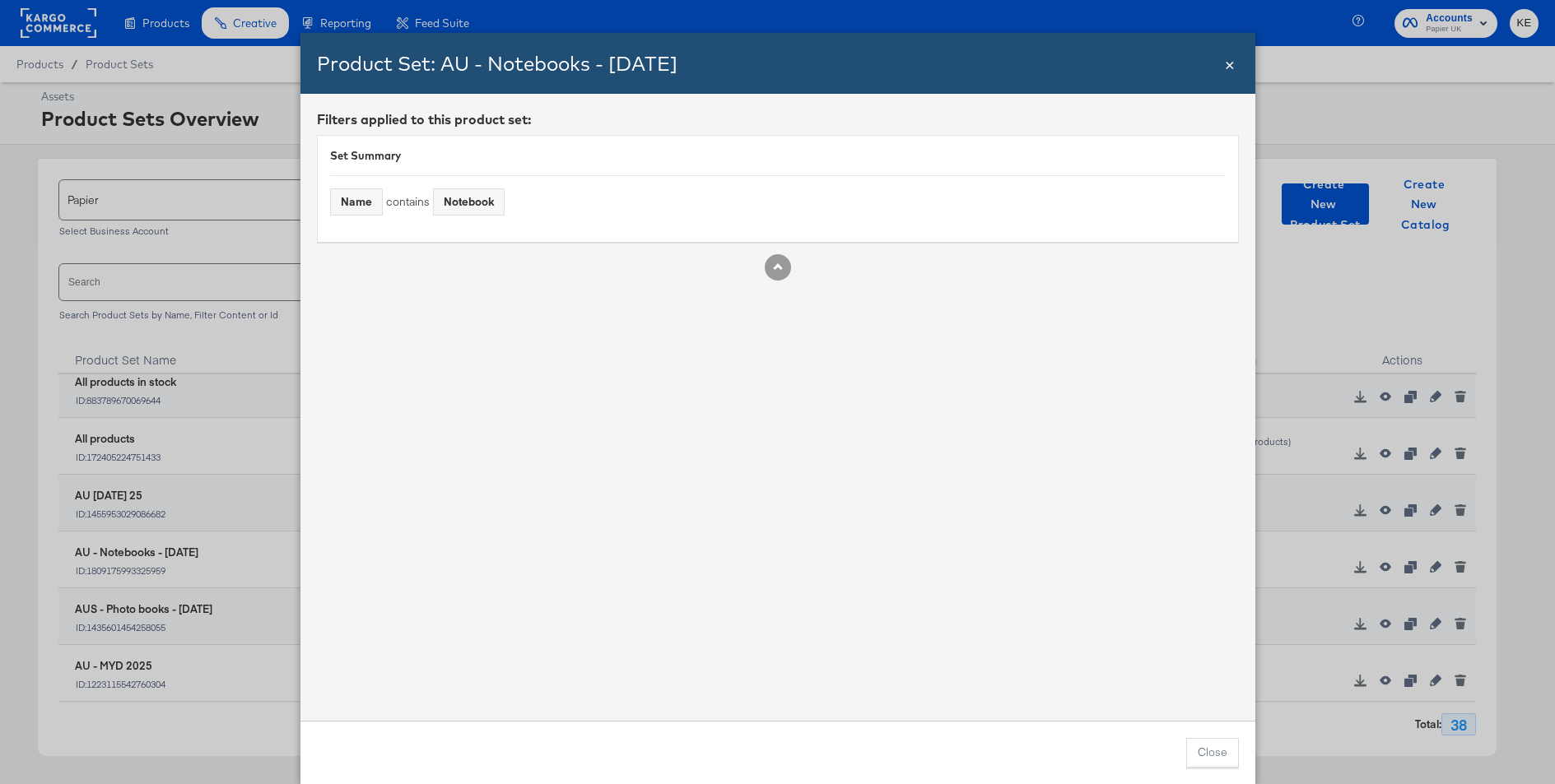
click at [760, 276] on div "Rule Spec" at bounding box center [778, 267] width 922 height 27
click at [771, 273] on button "Rule Spec" at bounding box center [778, 267] width 27 height 27
click at [1231, 60] on span "×" at bounding box center [1229, 62] width 10 height 22
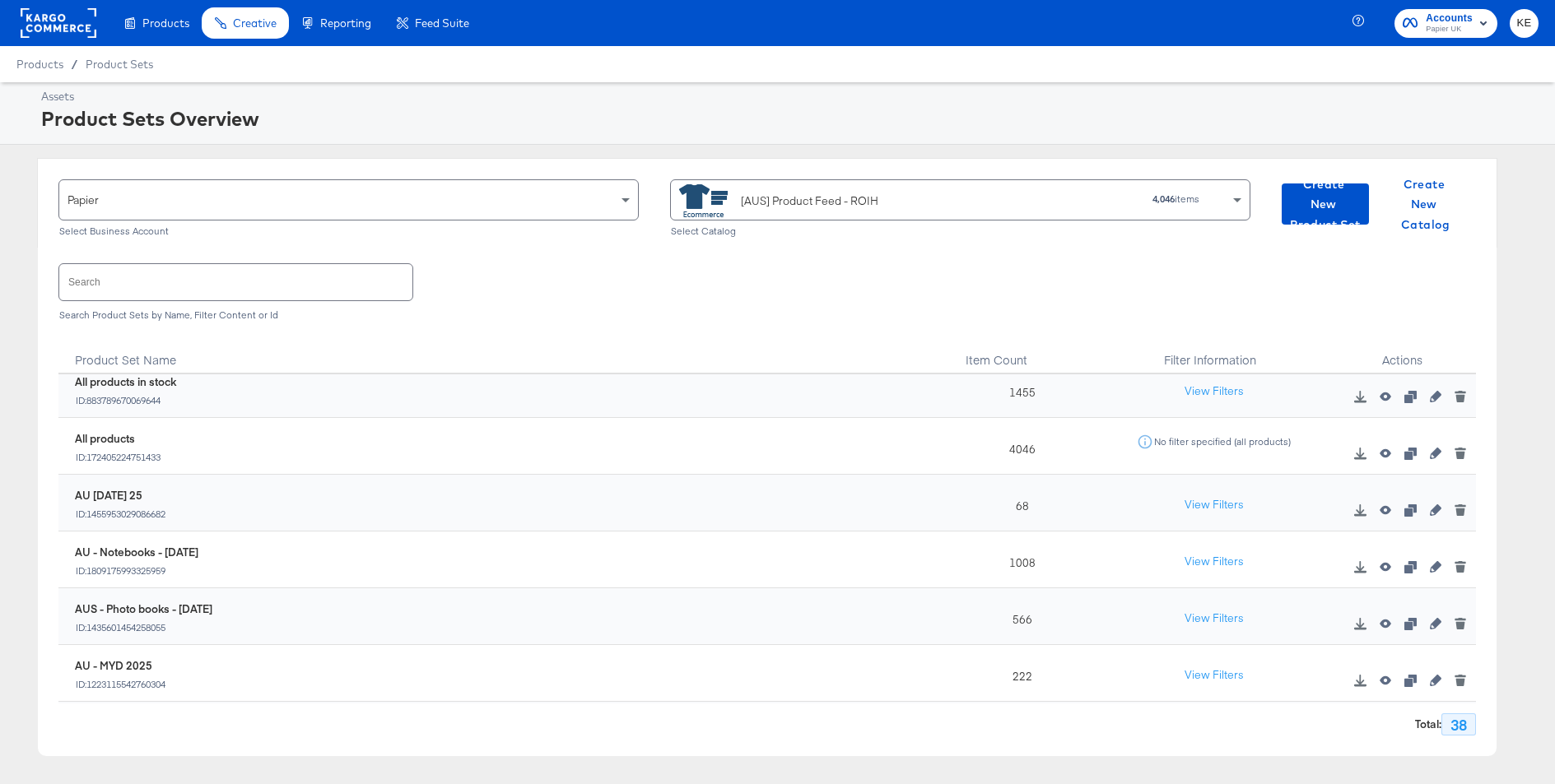
click at [1001, 550] on div "1008" at bounding box center [1018, 560] width 147 height 57
click at [1435, 569] on icon "button" at bounding box center [1435, 566] width 12 height 12
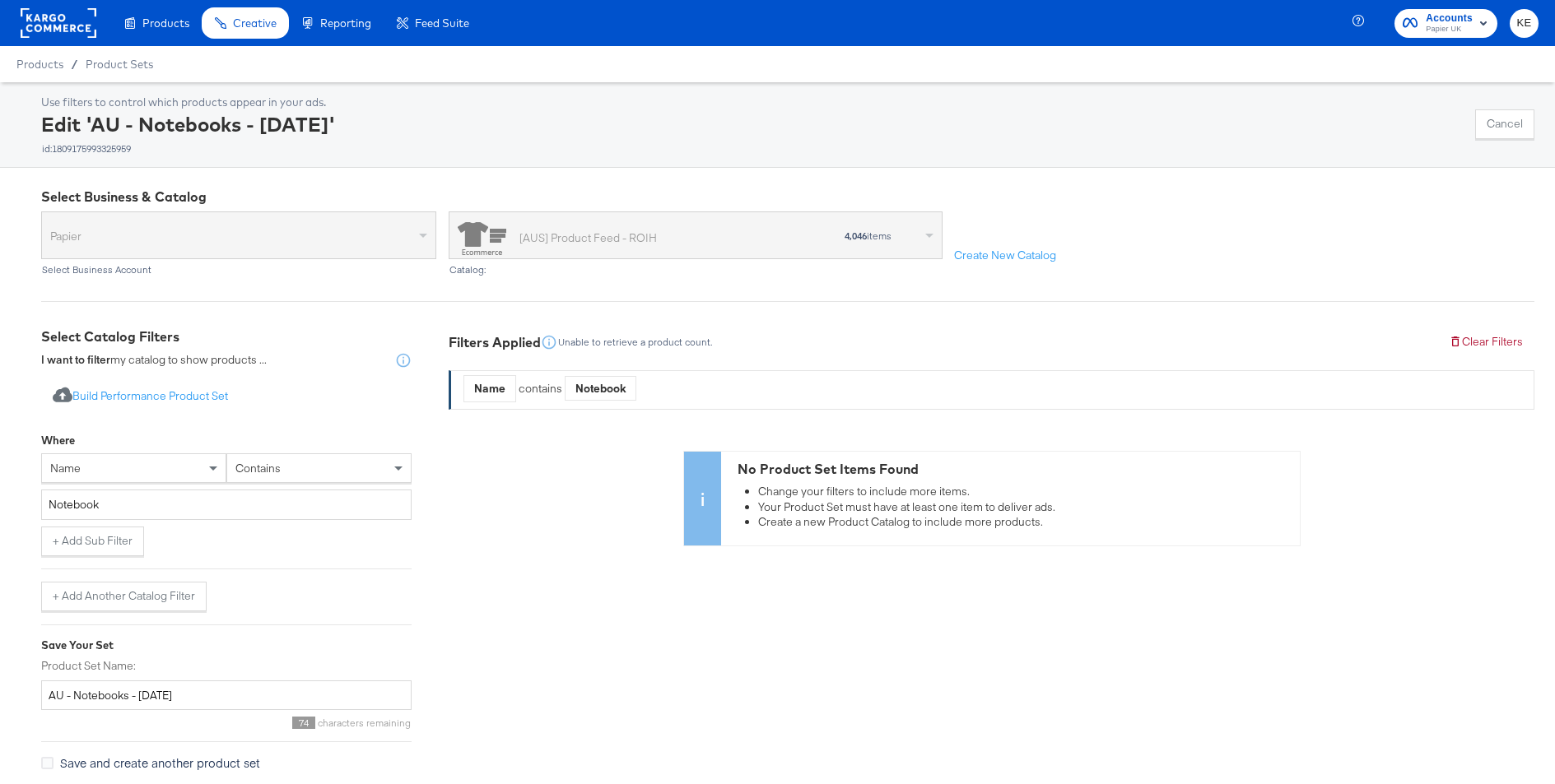
scroll to position [61, 0]
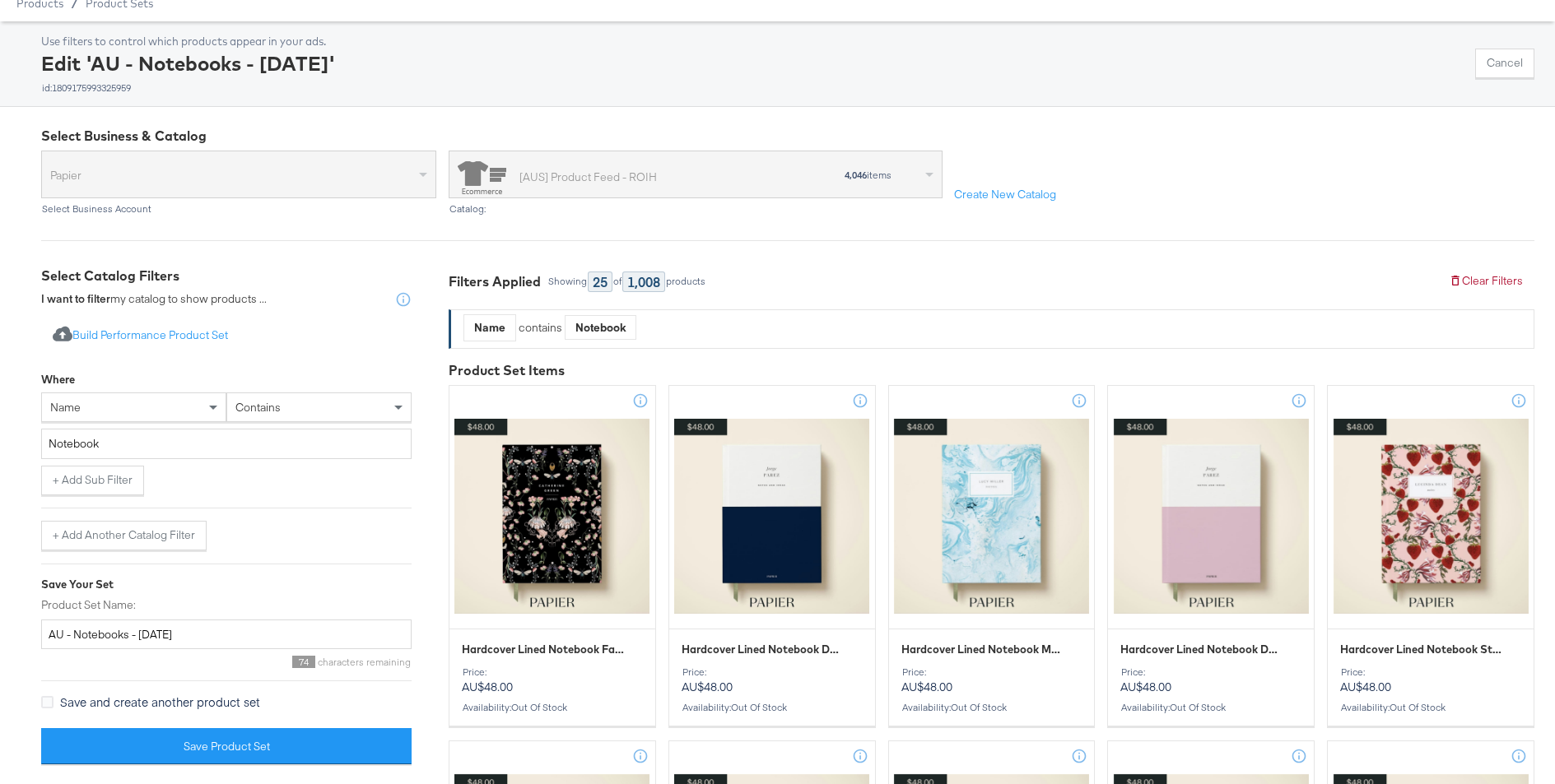
click at [265, 479] on div "+ Add Sub Filter" at bounding box center [226, 480] width 370 height 29
click at [61, 637] on input "AU - Notebooks - [DATE]" at bounding box center [226, 635] width 370 height 30
click at [364, 558] on div "Import product data from Google Analytics to generate product set Build Perform…" at bounding box center [226, 537] width 370 height 458
drag, startPoint x: 176, startPoint y: 635, endPoint x: 143, endPoint y: 633, distance: 33.1
click at [143, 633] on input "AUS - Notebooks - June 2025" at bounding box center [226, 635] width 370 height 30
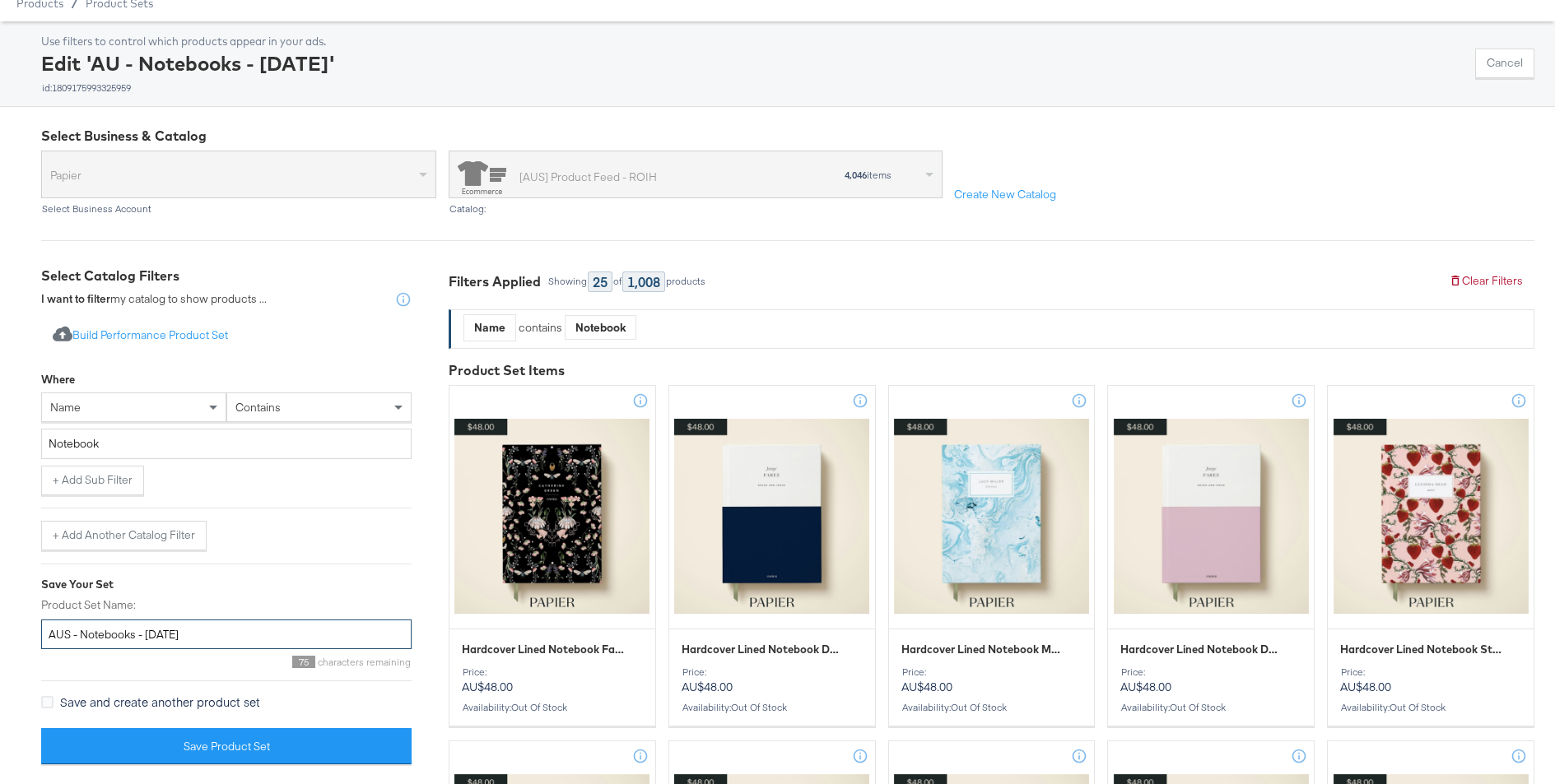
click at [190, 635] on input "AUS - Notebooks - AUG2025" at bounding box center [226, 635] width 370 height 30
type input "AUS - Notebooks - AUG25"
click at [243, 598] on label "Product Set Name:" at bounding box center [226, 606] width 370 height 16
click at [243, 620] on input "AUS - Notebooks - AUG25" at bounding box center [226, 635] width 370 height 30
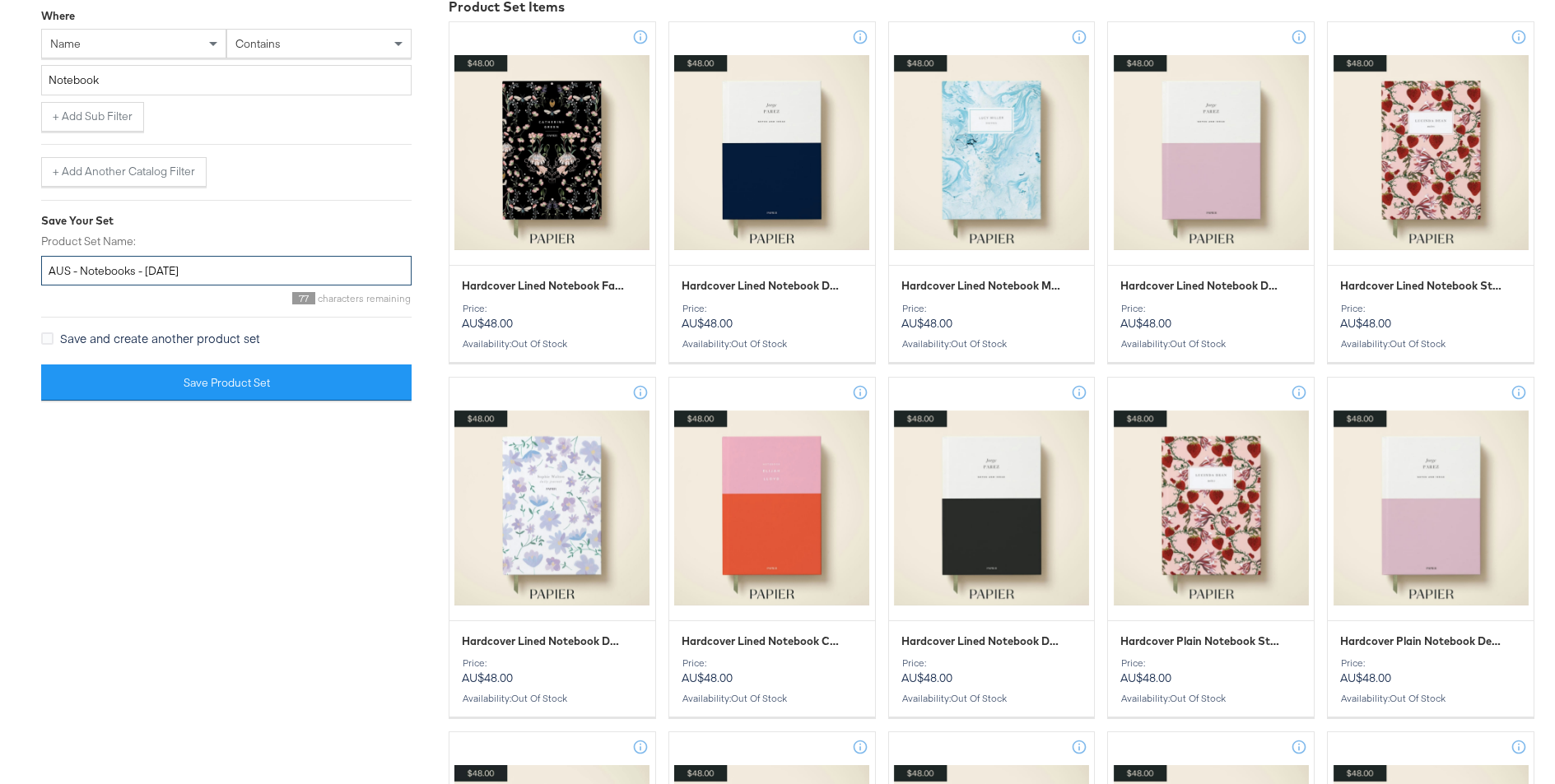
scroll to position [424, 0]
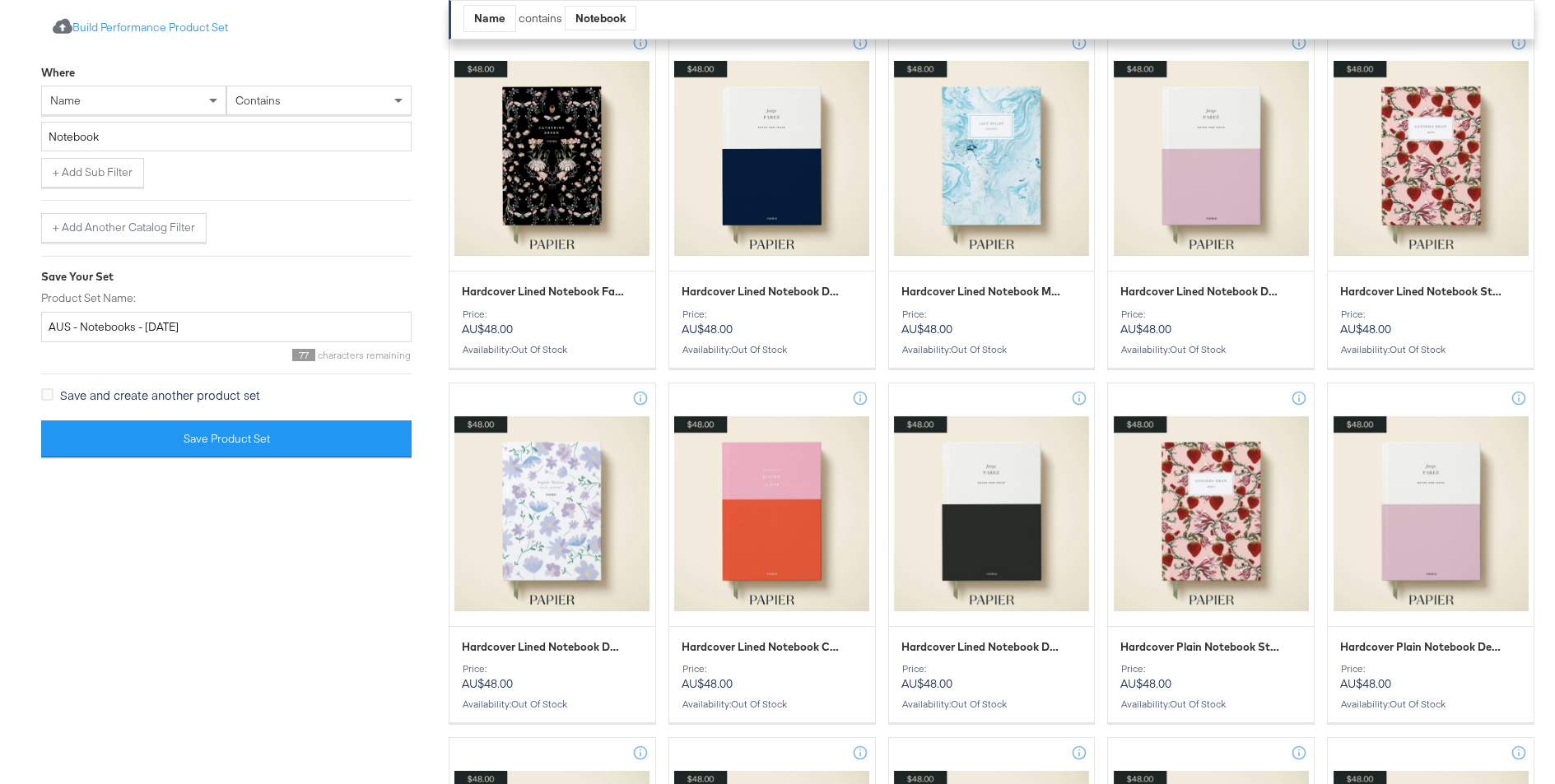
scroll to position [418, 0]
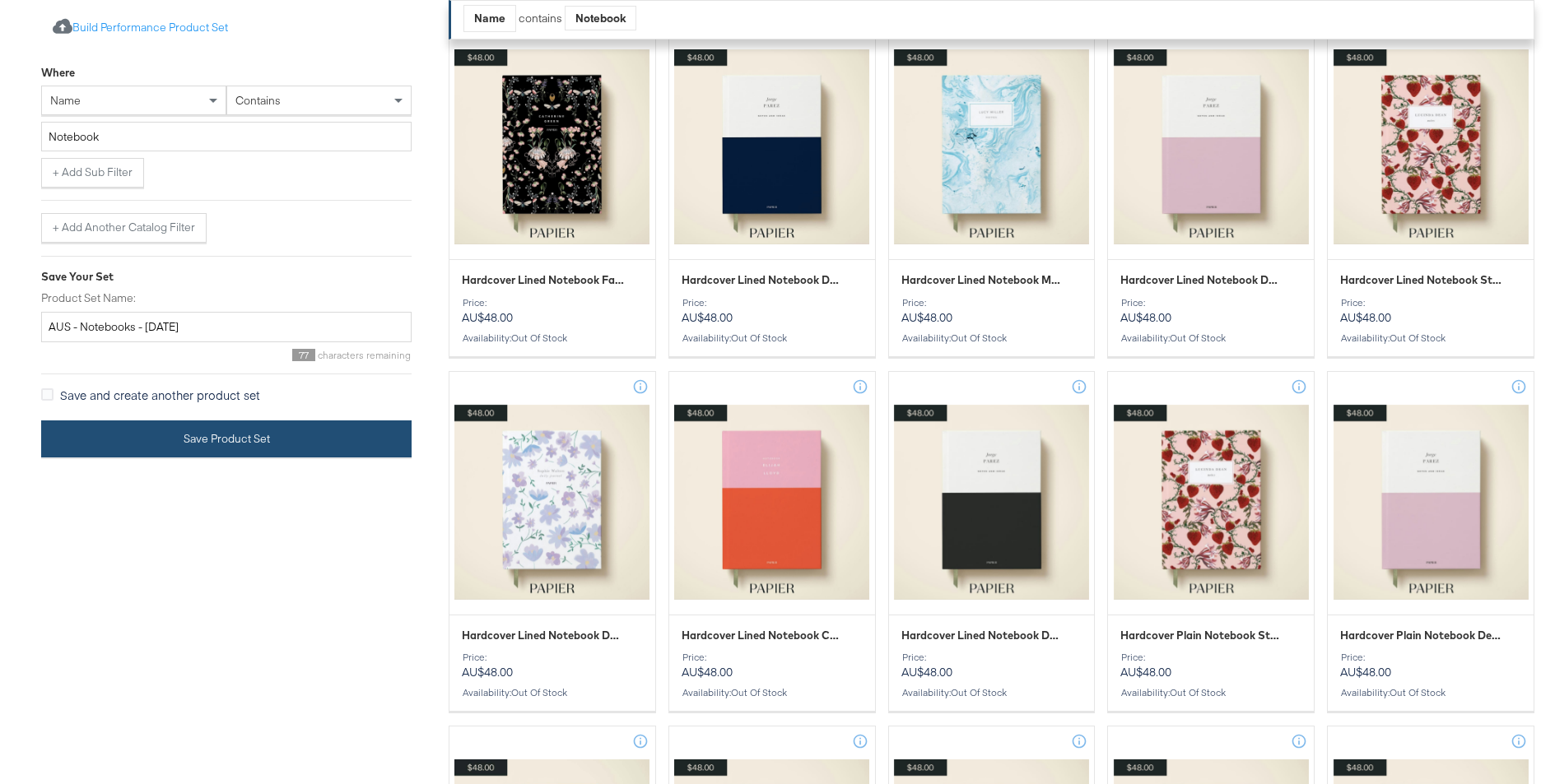
click at [242, 446] on button "Save Product Set" at bounding box center [226, 440] width 370 height 37
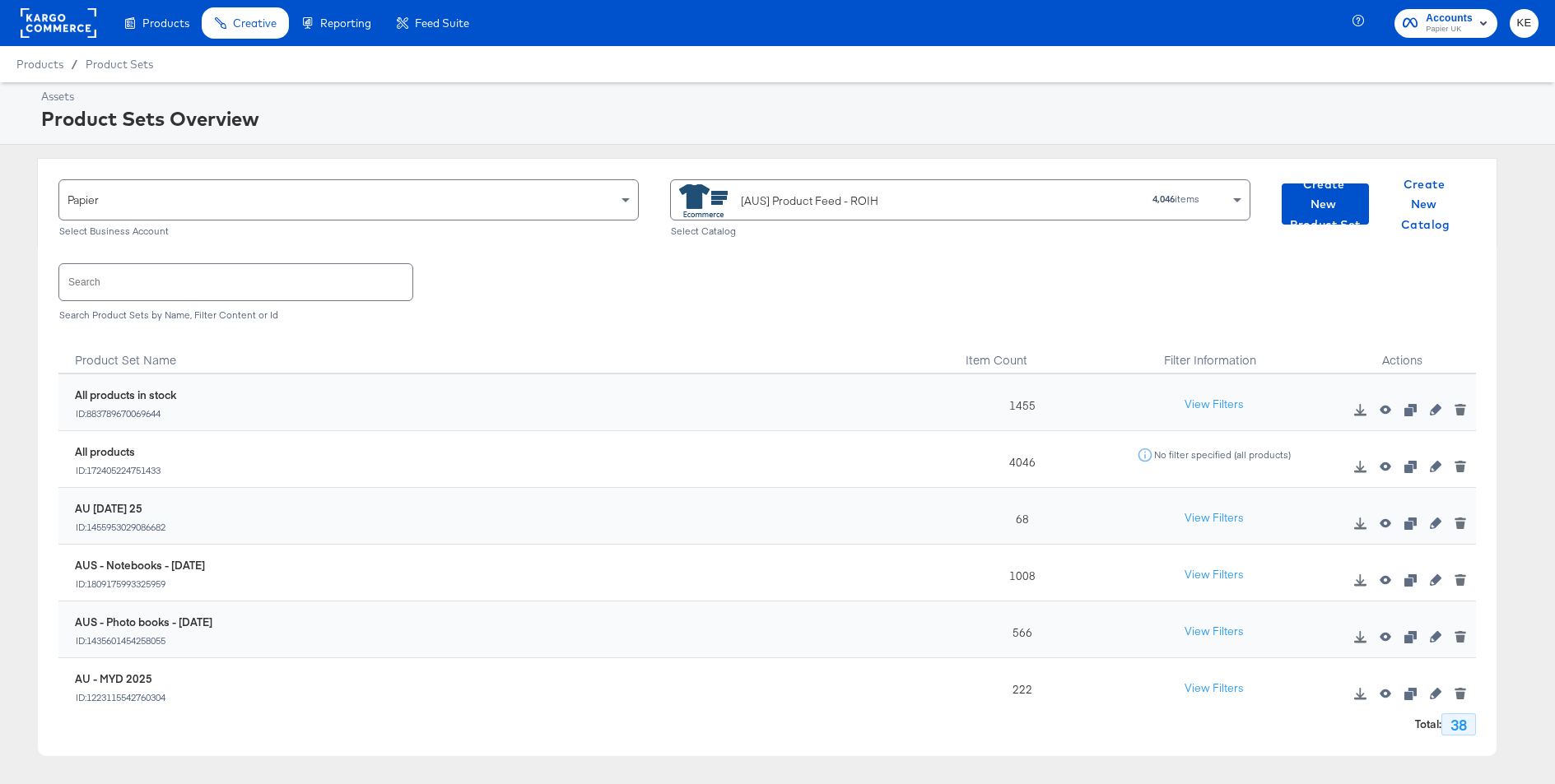
click at [831, 481] on div "All products ID: 172405224751433" at bounding box center [505, 463] width 877 height 50
